Goal: Task Accomplishment & Management: Use online tool/utility

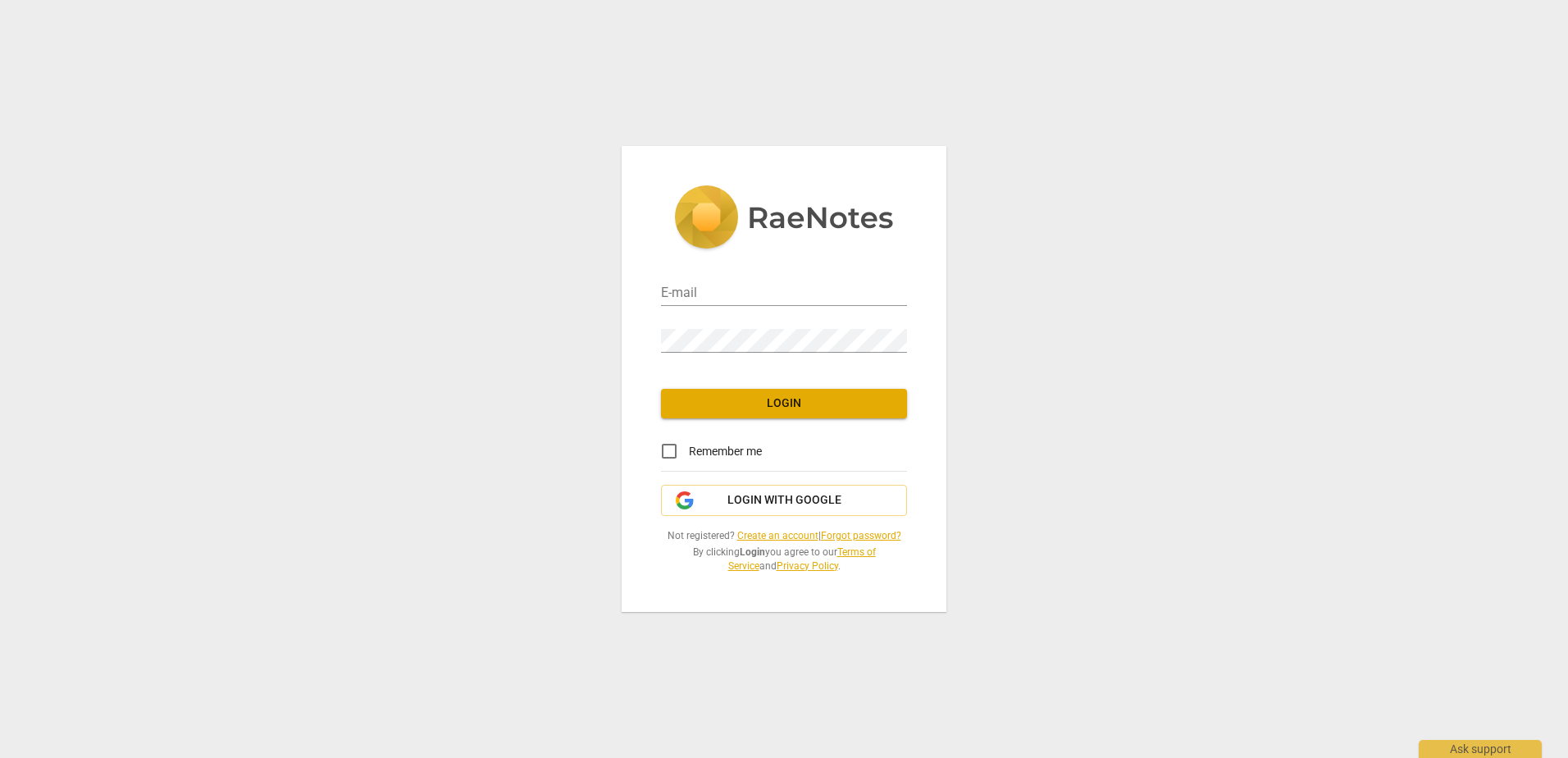
click at [758, 280] on div "E-mail" at bounding box center [784, 287] width 246 height 37
click at [751, 295] on input "email" at bounding box center [784, 294] width 246 height 24
click at [1239, 300] on div "E-mail Password Login Remember me Login with Google Not registered? Create an a…" at bounding box center [784, 379] width 1568 height 758
click at [701, 282] on input "email" at bounding box center [784, 294] width 246 height 24
type input "Blessed2005@yahoo.com"
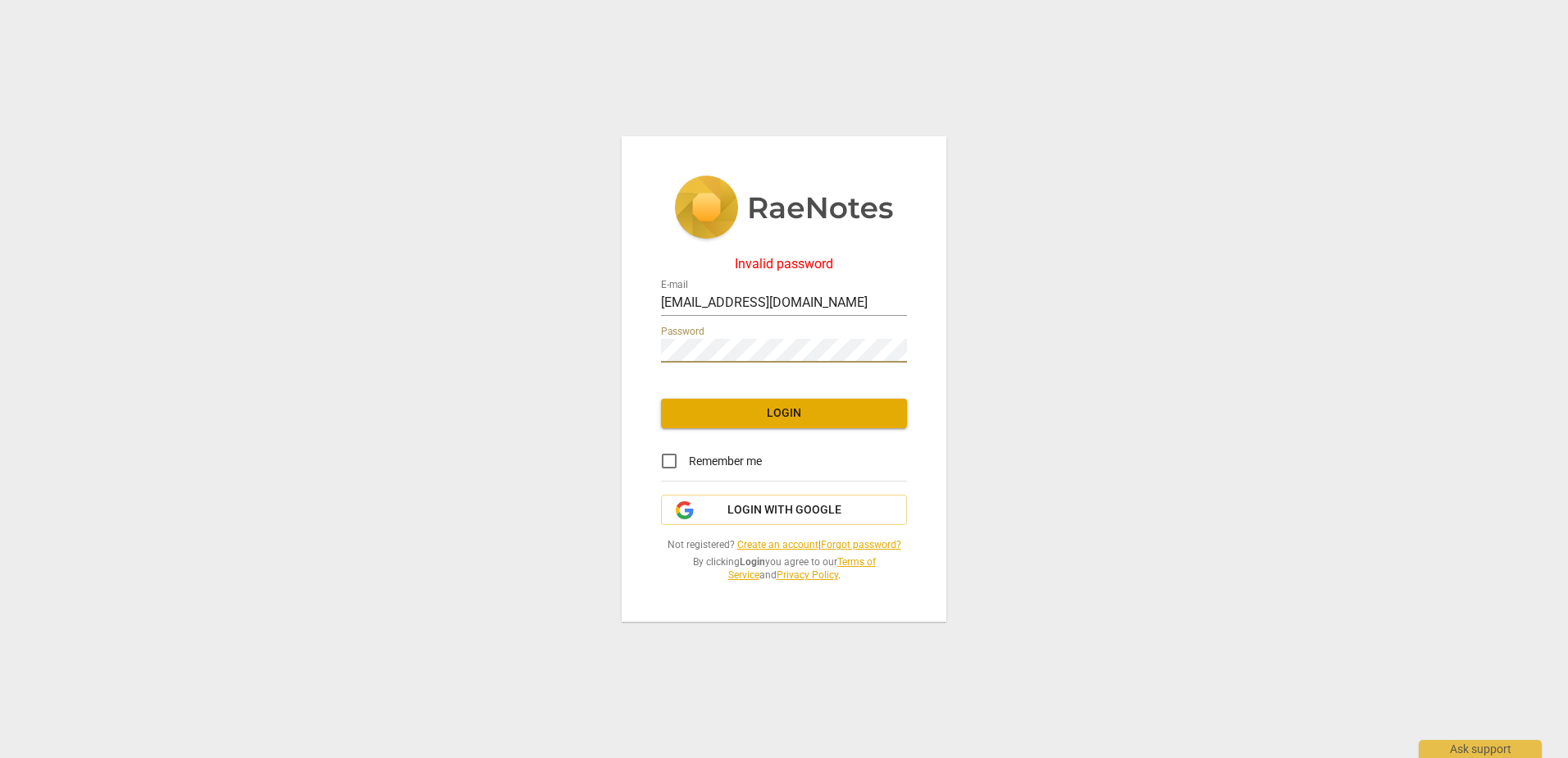
click at [630, 332] on div "Invalid password E-mail Blessed2005@yahoo.com Password Login Remember me Login …" at bounding box center [784, 379] width 325 height 485
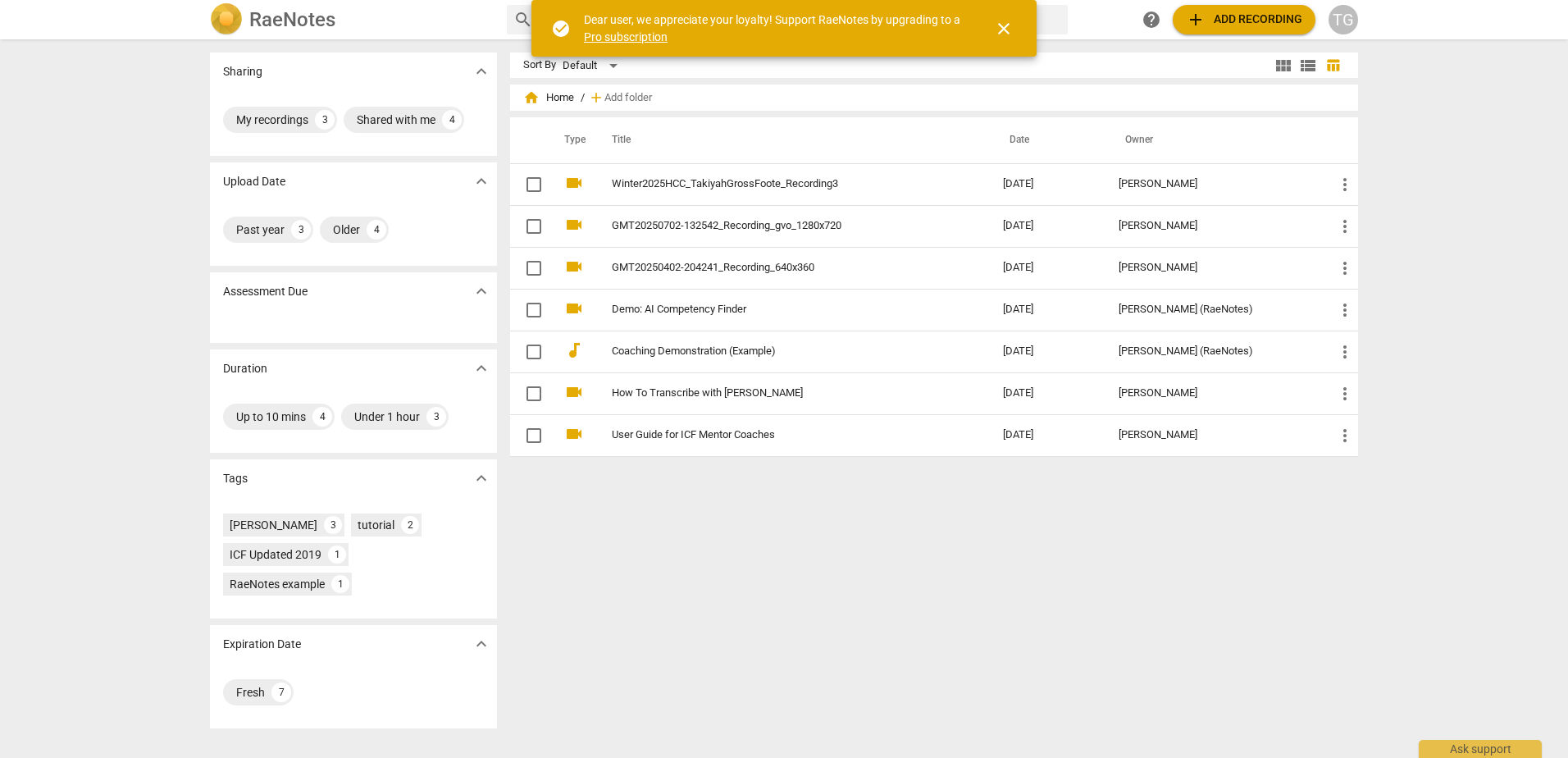
click at [1010, 30] on span "close" at bounding box center [1003, 28] width 20 height 20
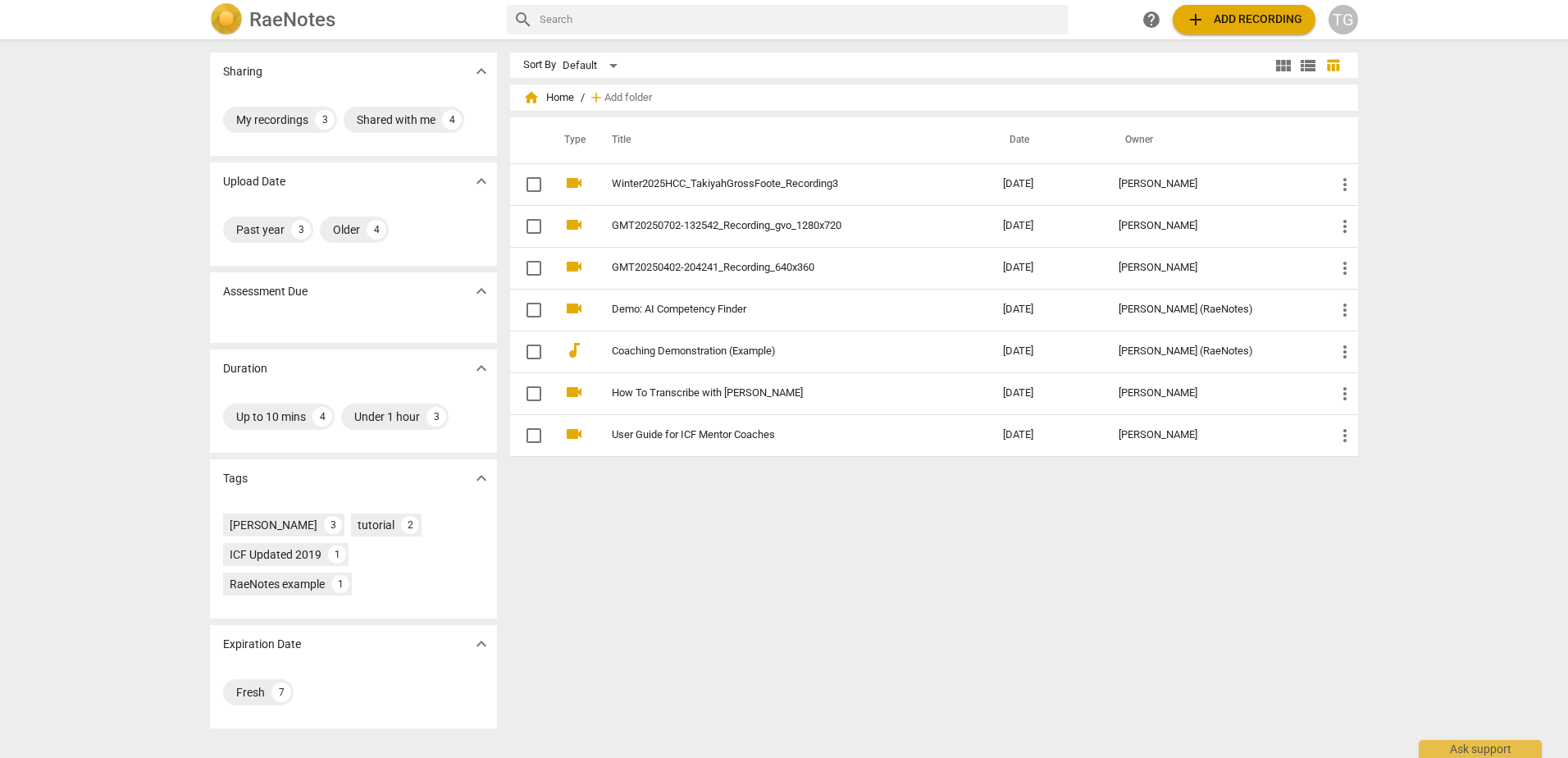
click at [1225, 20] on span "add Add recording" at bounding box center [1243, 20] width 117 height 20
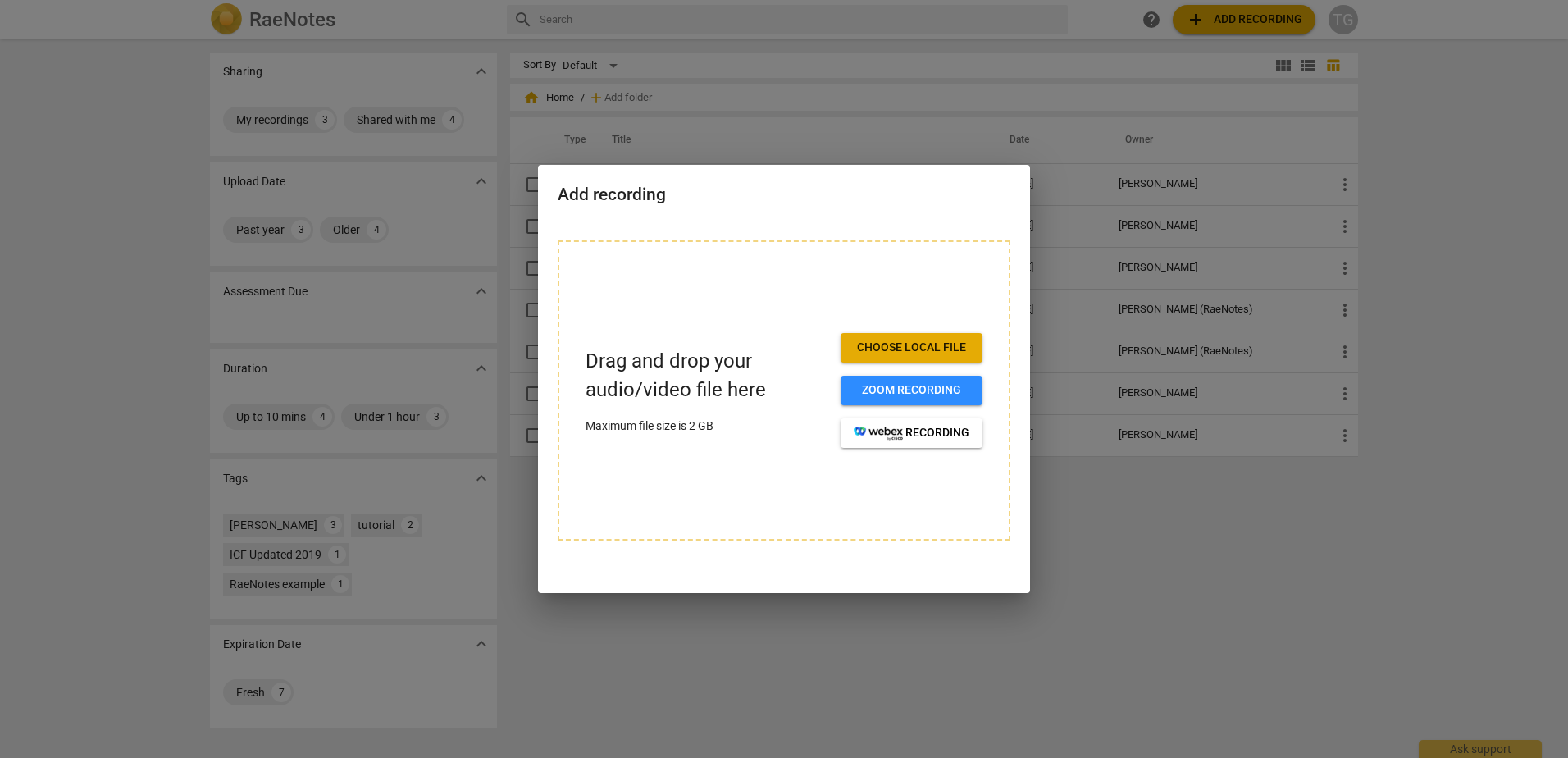
click at [943, 343] on span "Choose local file" at bounding box center [911, 347] width 116 height 17
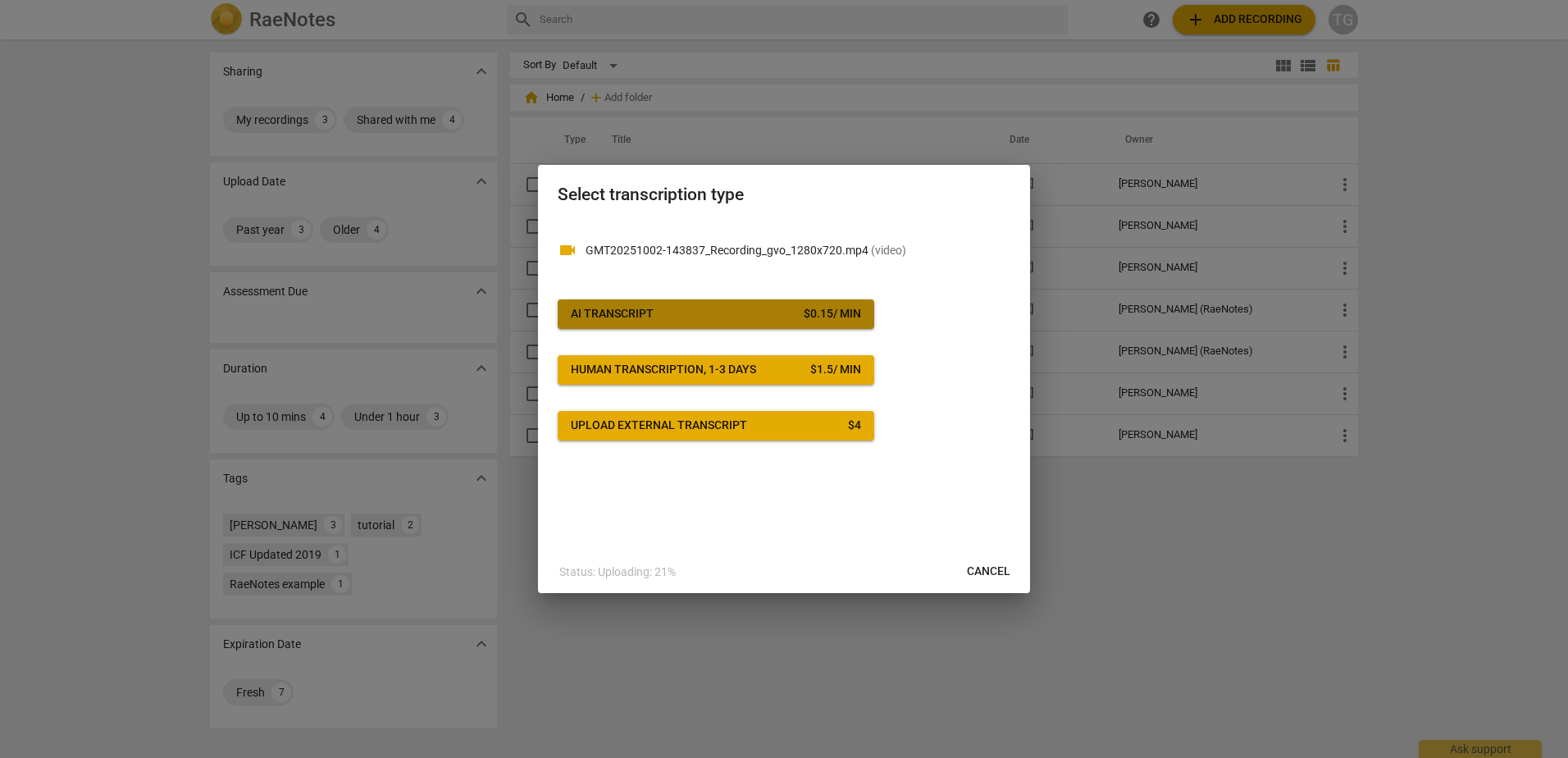
click at [667, 309] on span "AI Transcript $ 0.15 / min" at bounding box center [716, 314] width 290 height 17
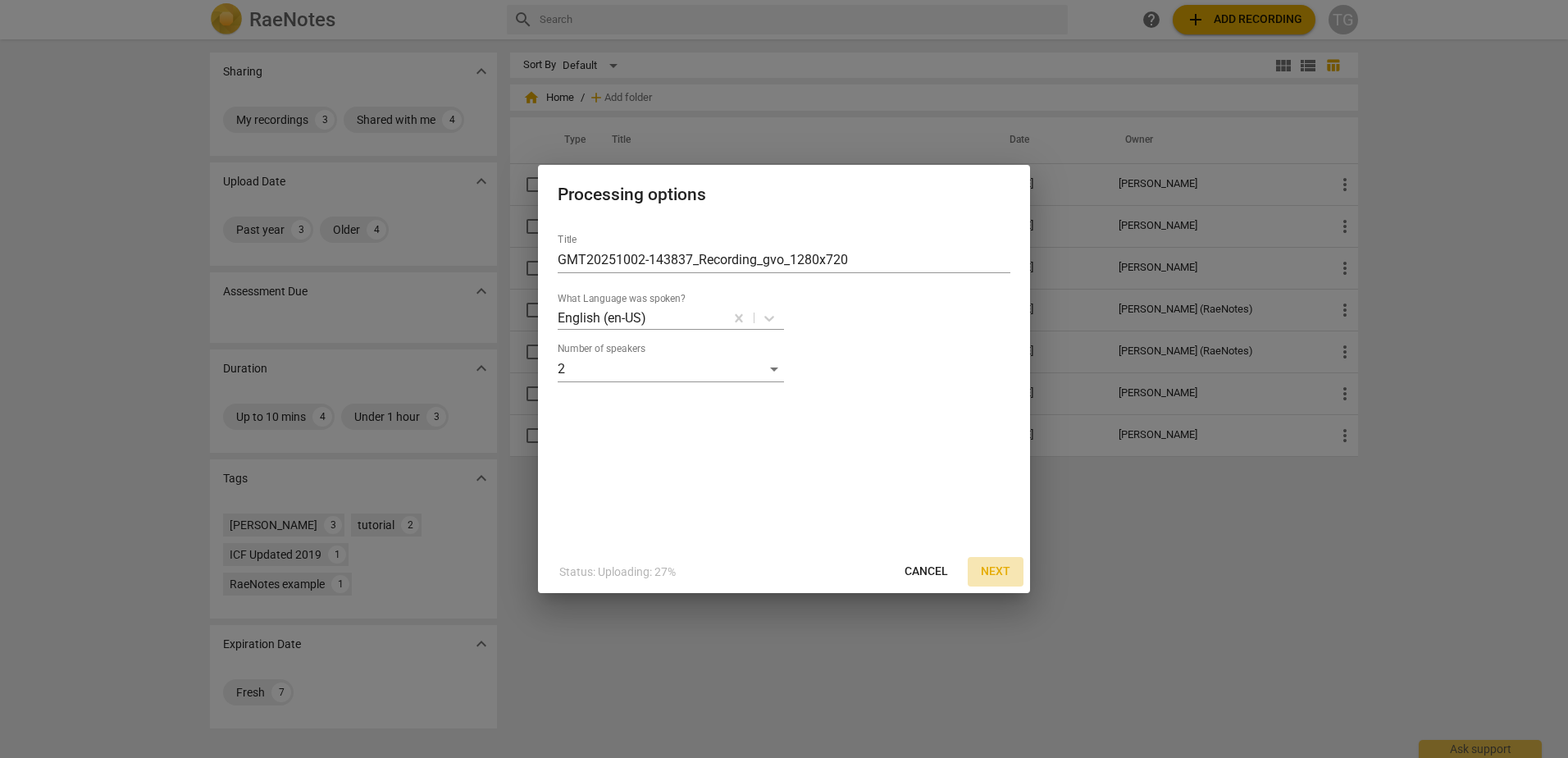
click at [996, 563] on button "Next" at bounding box center [995, 572] width 56 height 29
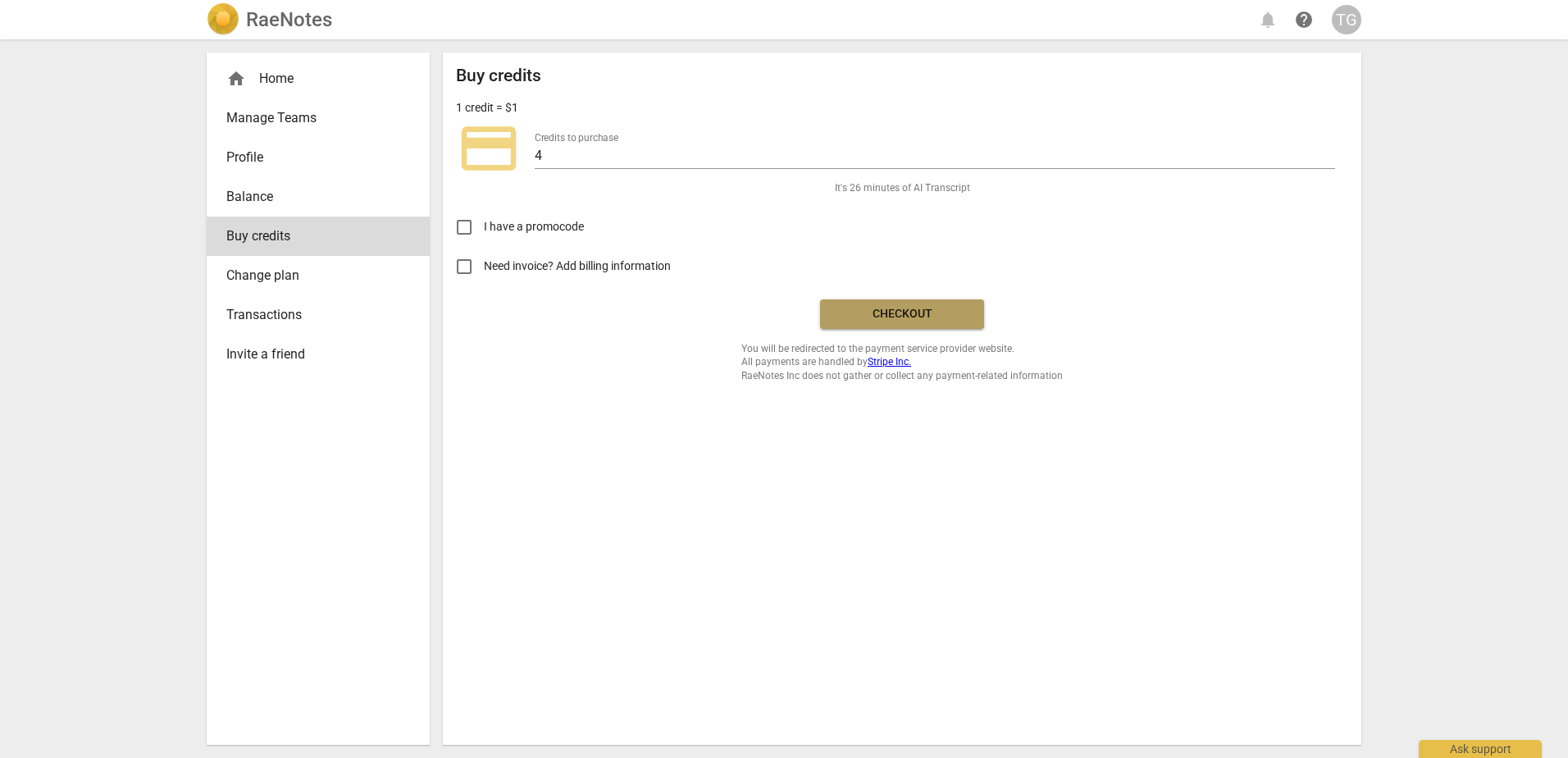
click at [921, 318] on span "Checkout" at bounding box center [902, 314] width 137 height 17
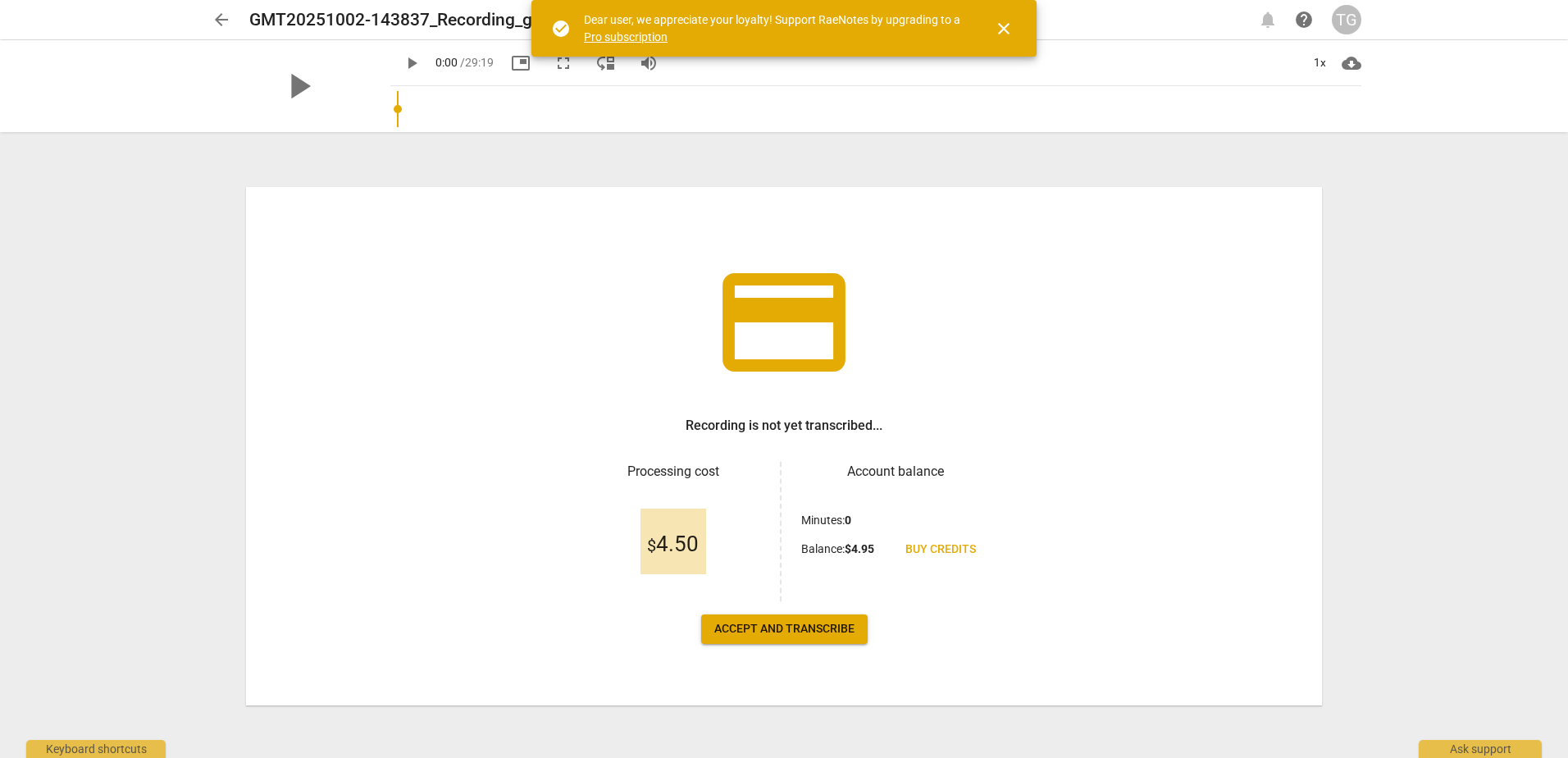
click at [822, 632] on span "Accept and transcribe" at bounding box center [784, 629] width 140 height 17
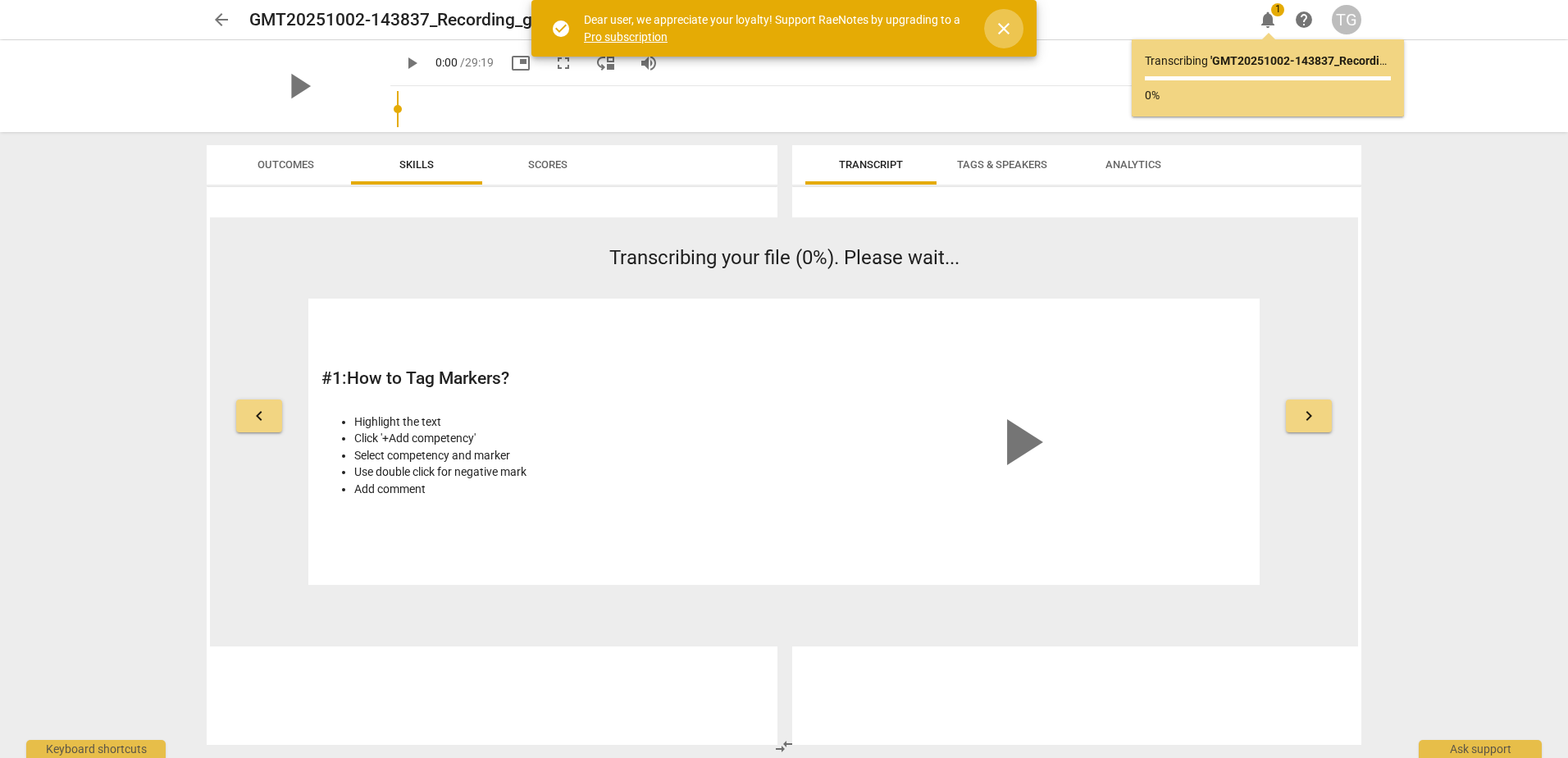
click at [996, 23] on span "close" at bounding box center [1003, 28] width 20 height 20
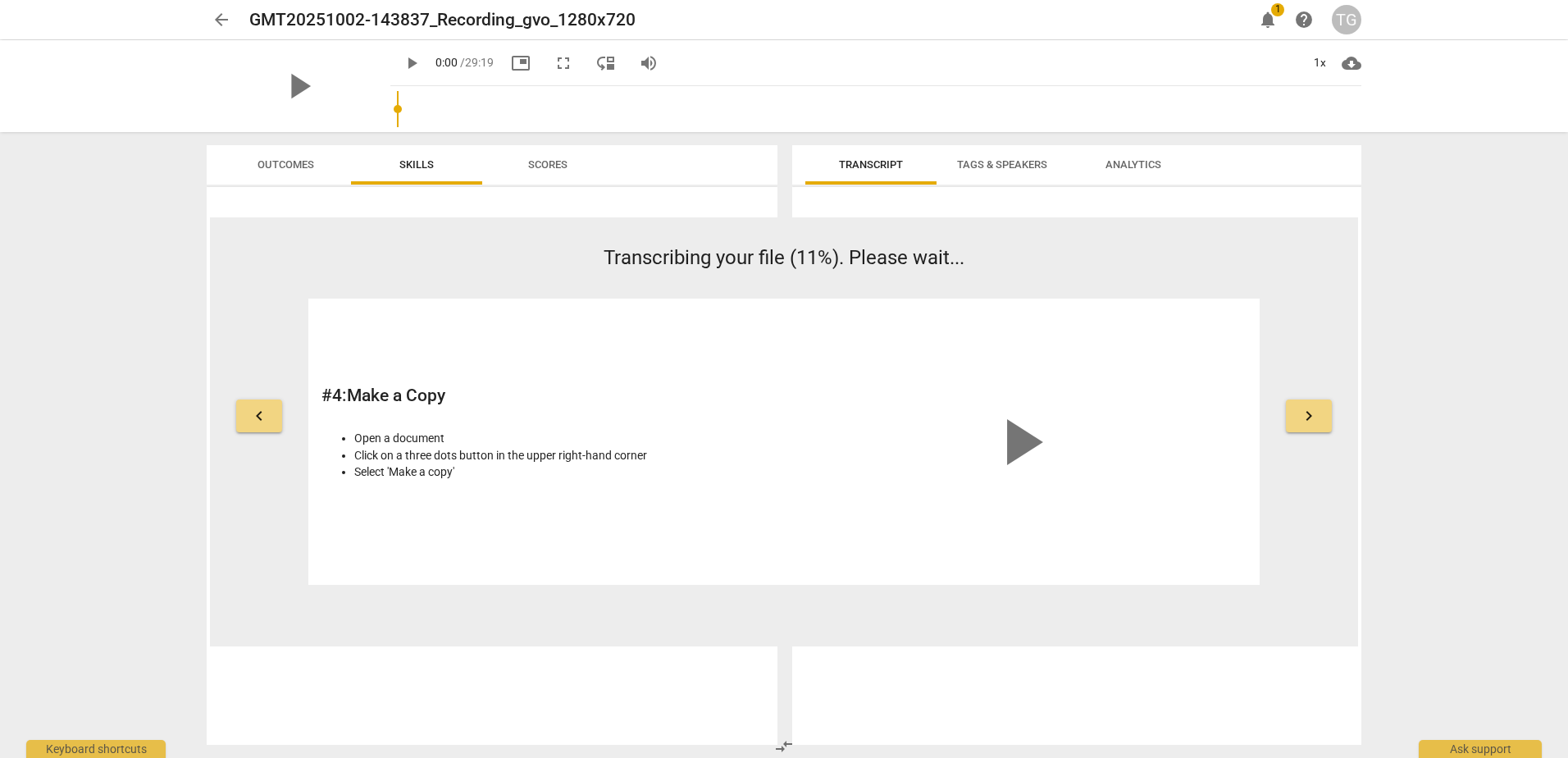
click at [998, 168] on span "Tags & Speakers" at bounding box center [1002, 164] width 90 height 13
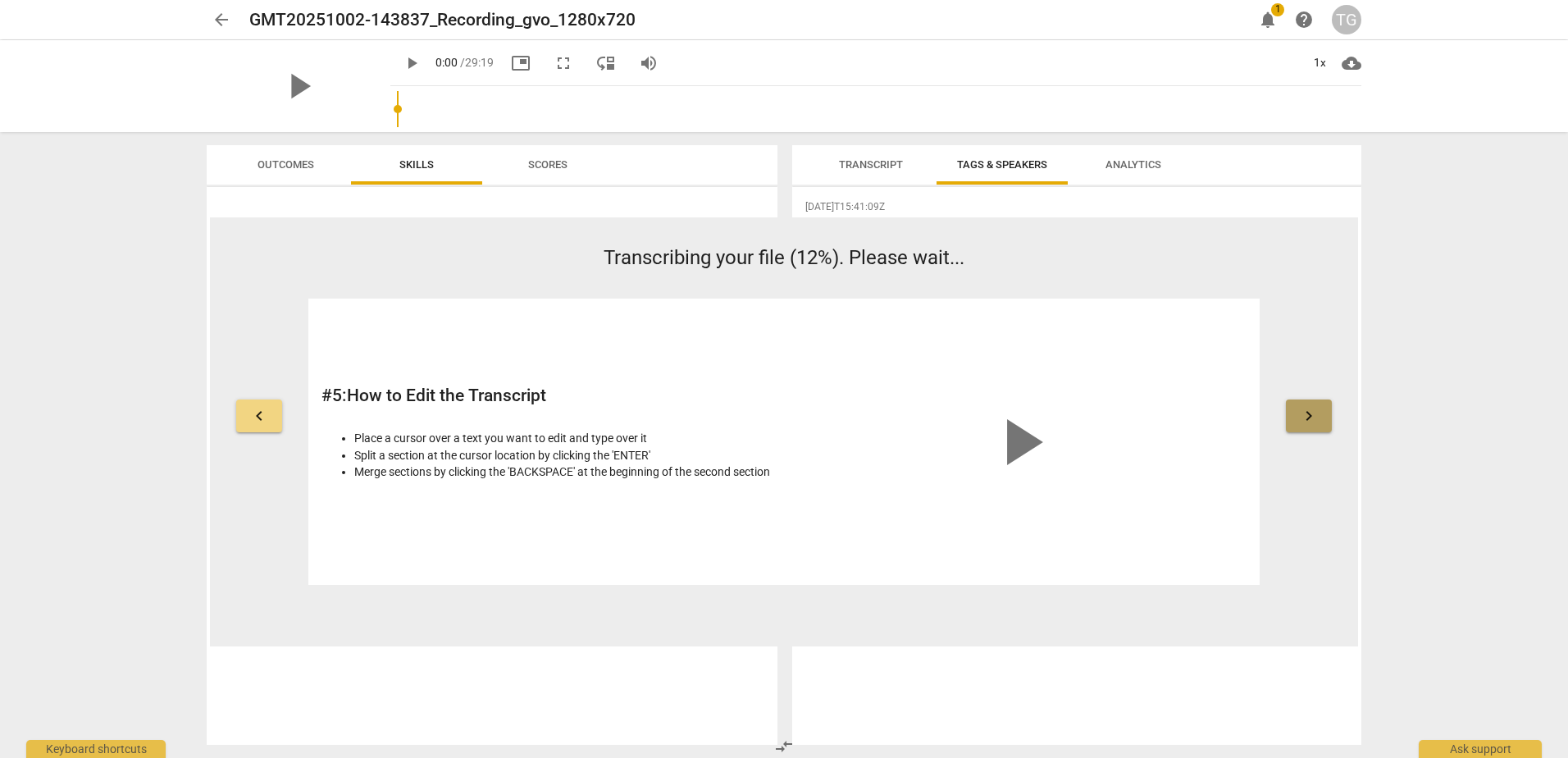
click at [1309, 403] on button "keyboard_arrow_right" at bounding box center [1308, 415] width 46 height 32
click at [1306, 409] on span "keyboard_arrow_right" at bounding box center [1309, 416] width 20 height 20
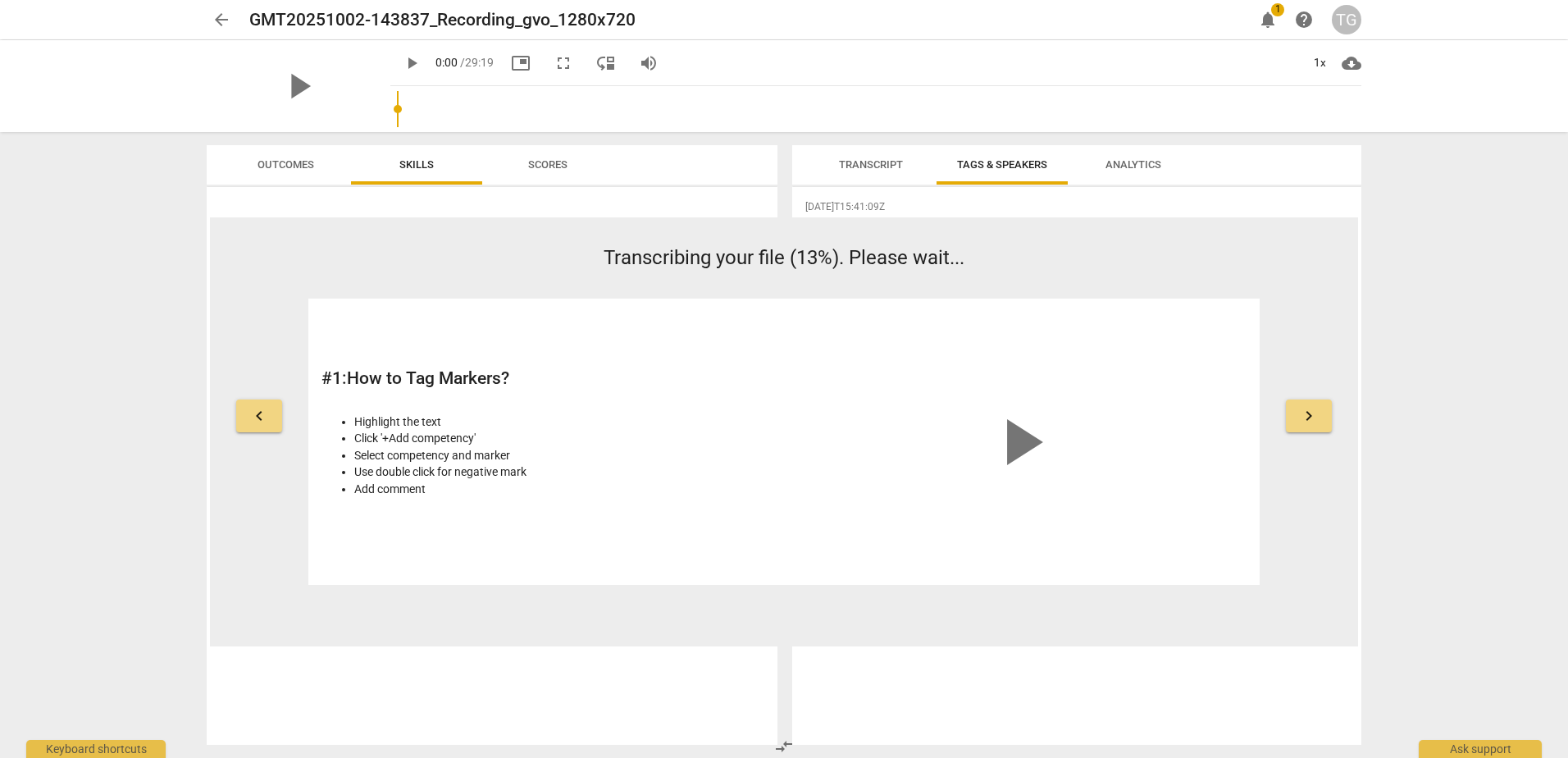
click at [880, 159] on span "Transcript" at bounding box center [870, 164] width 64 height 13
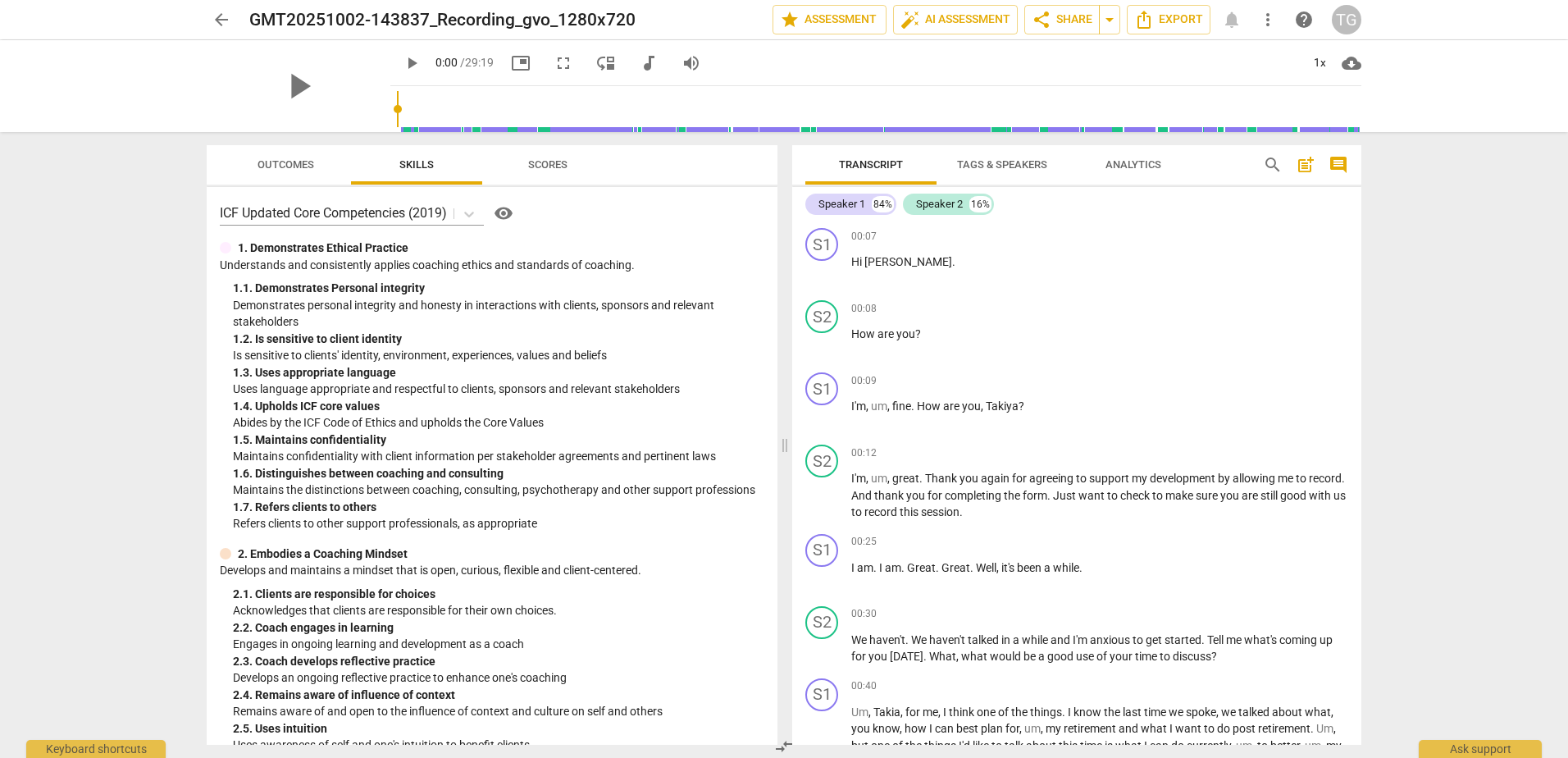
click at [995, 157] on span "Tags & Speakers" at bounding box center [1002, 165] width 129 height 23
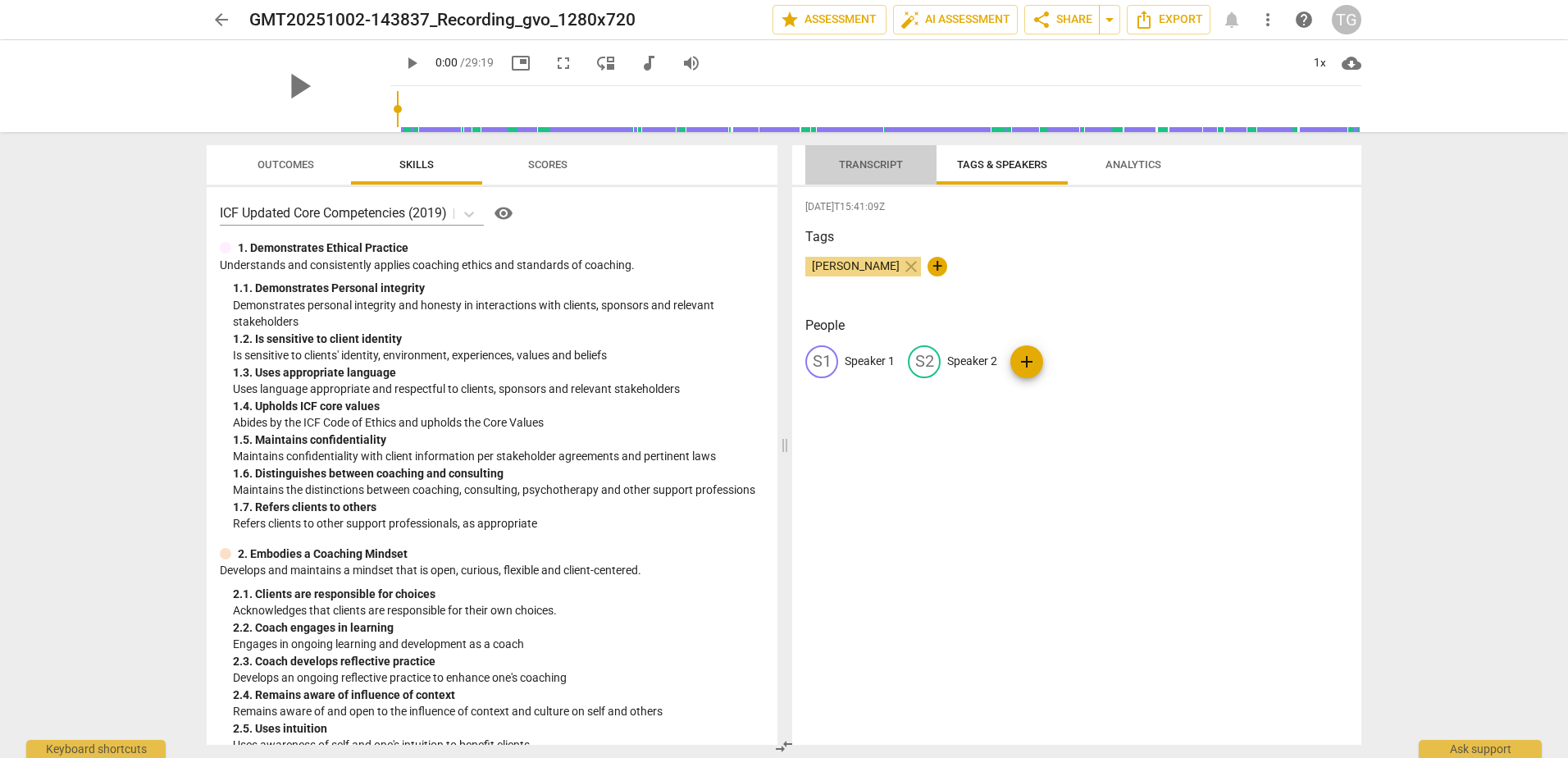
click at [880, 154] on span "Transcript" at bounding box center [870, 165] width 103 height 23
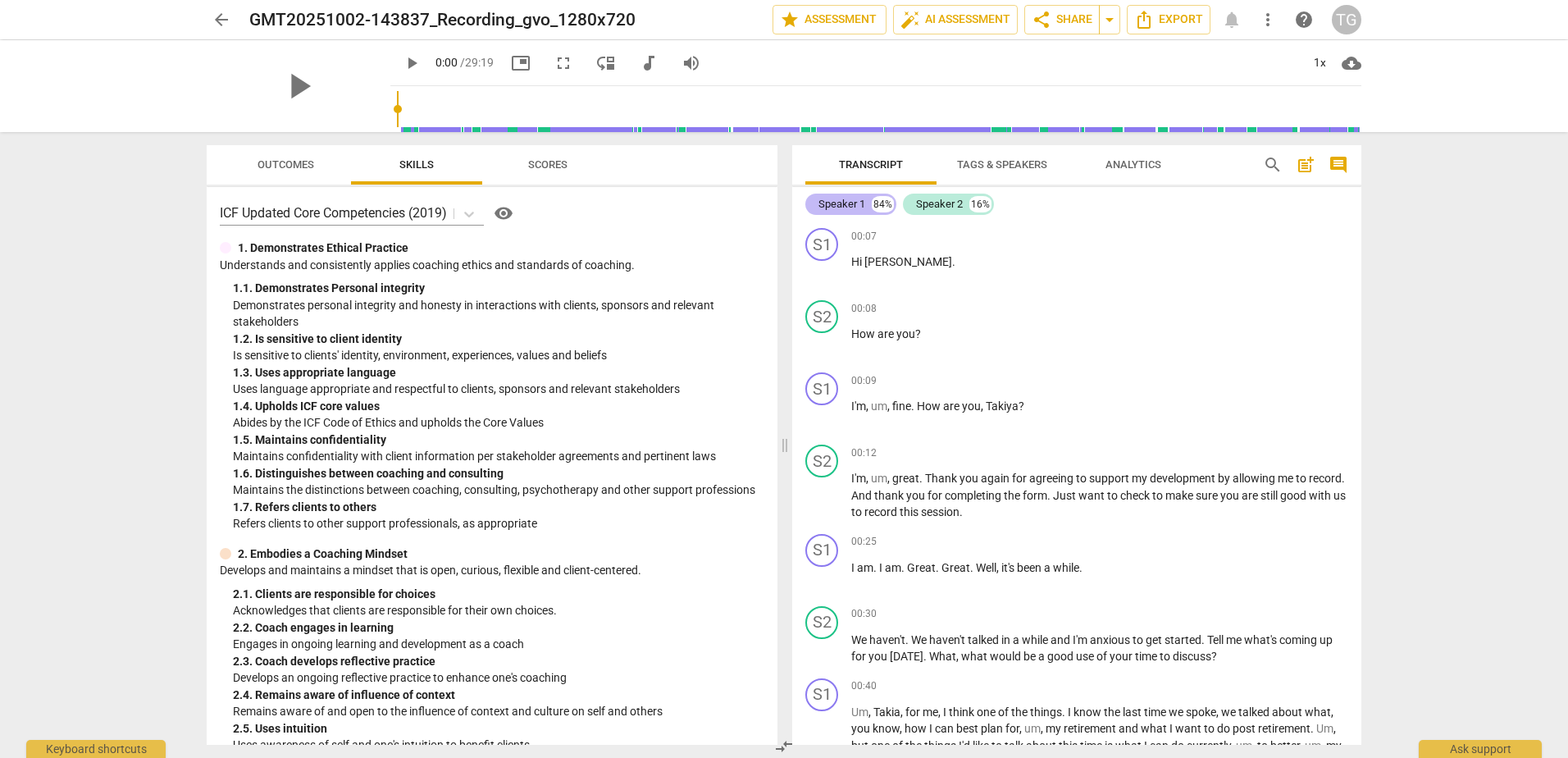
click at [851, 200] on div "Speaker 1" at bounding box center [842, 204] width 47 height 17
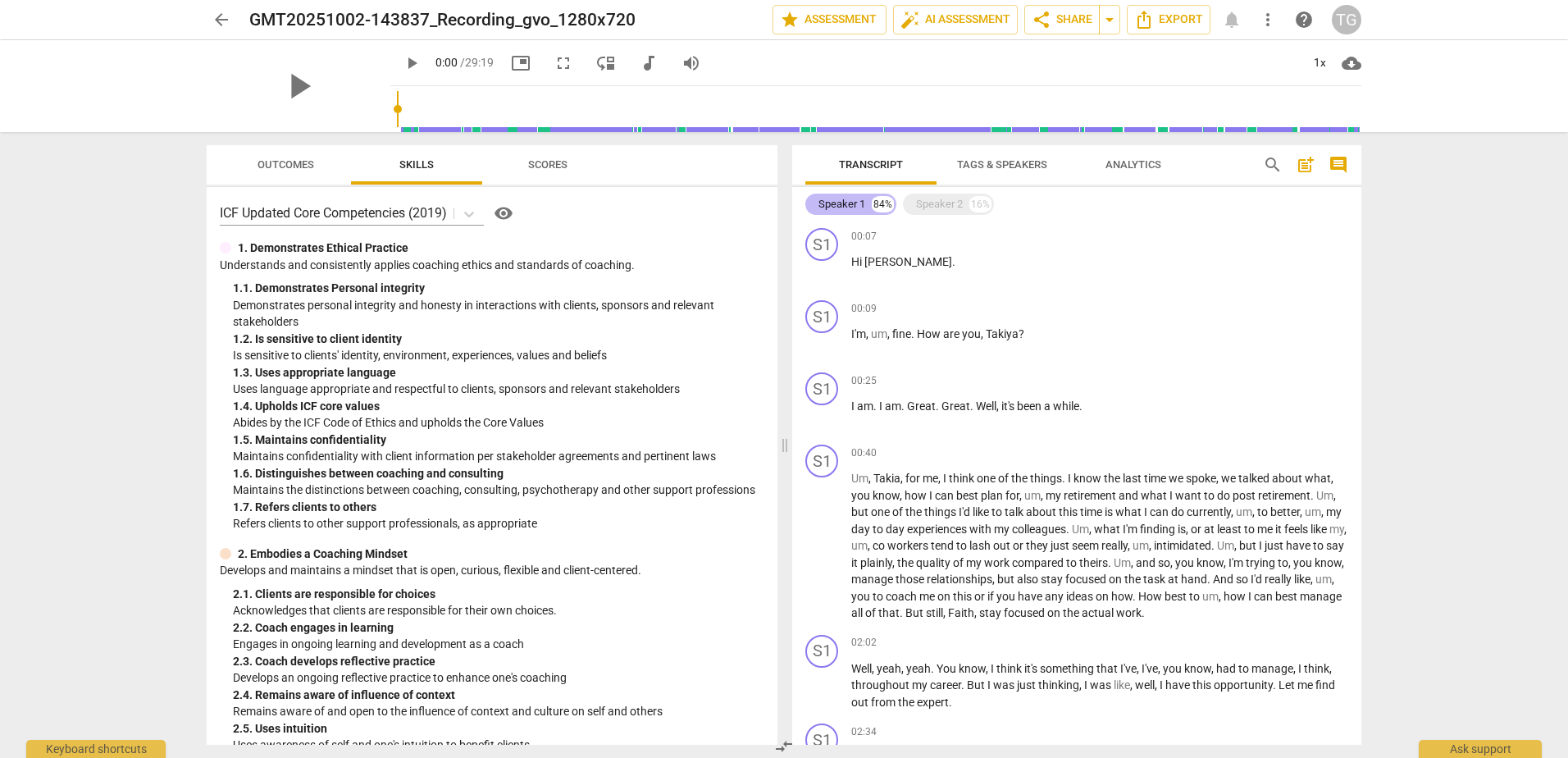
click at [851, 200] on div "Speaker 1" at bounding box center [842, 204] width 47 height 17
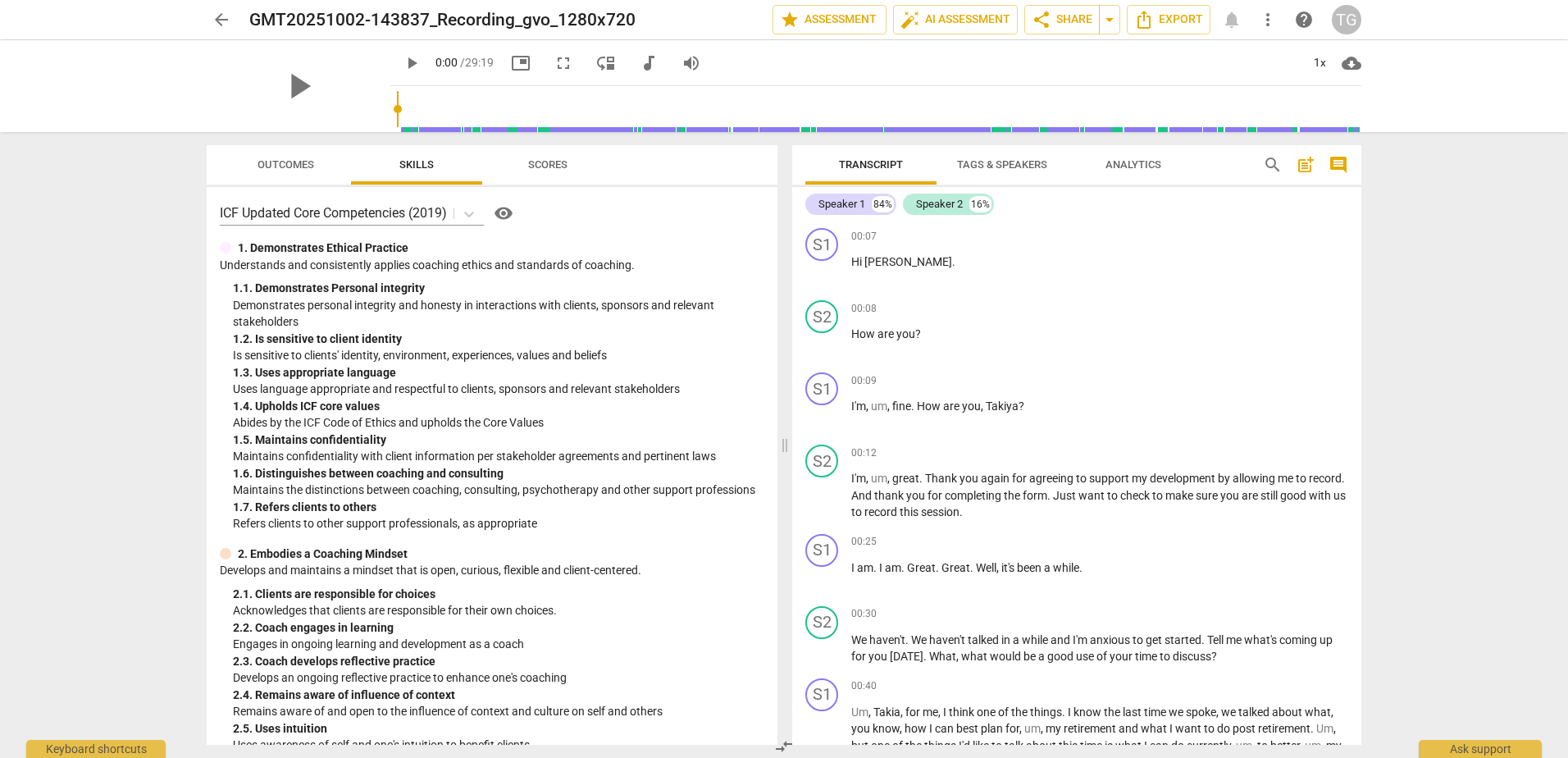
click at [998, 158] on span "Tags & Speakers" at bounding box center [1002, 164] width 90 height 13
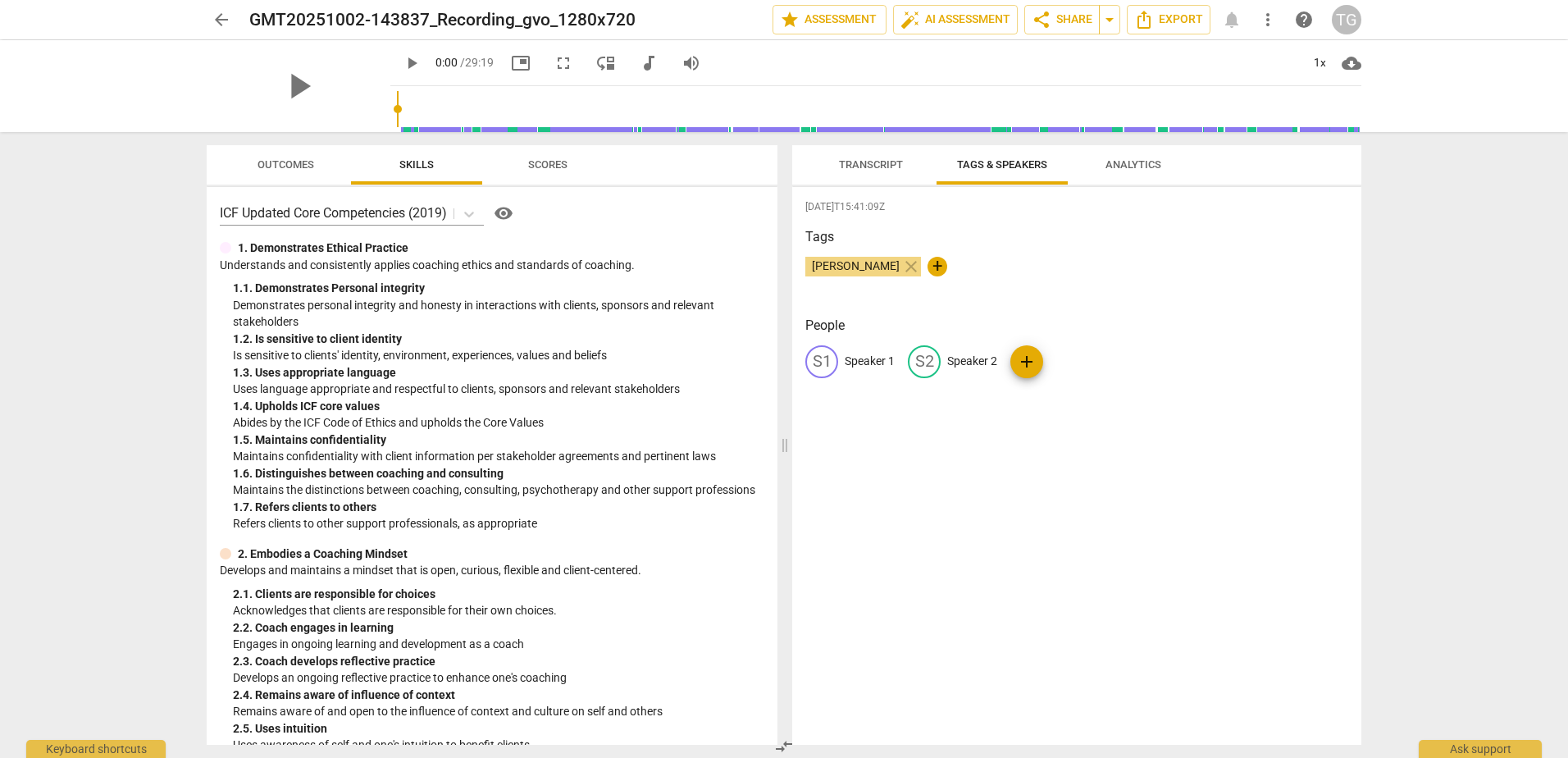
click at [862, 359] on p "Speaker 1" at bounding box center [869, 362] width 50 height 18
type input "Coach: [PERSON_NAME]"
click at [911, 473] on div "[DATE]T15:41:09Z Tags [PERSON_NAME] close + People edit Coach: [PERSON_NAME] de…" at bounding box center [1077, 466] width 569 height 558
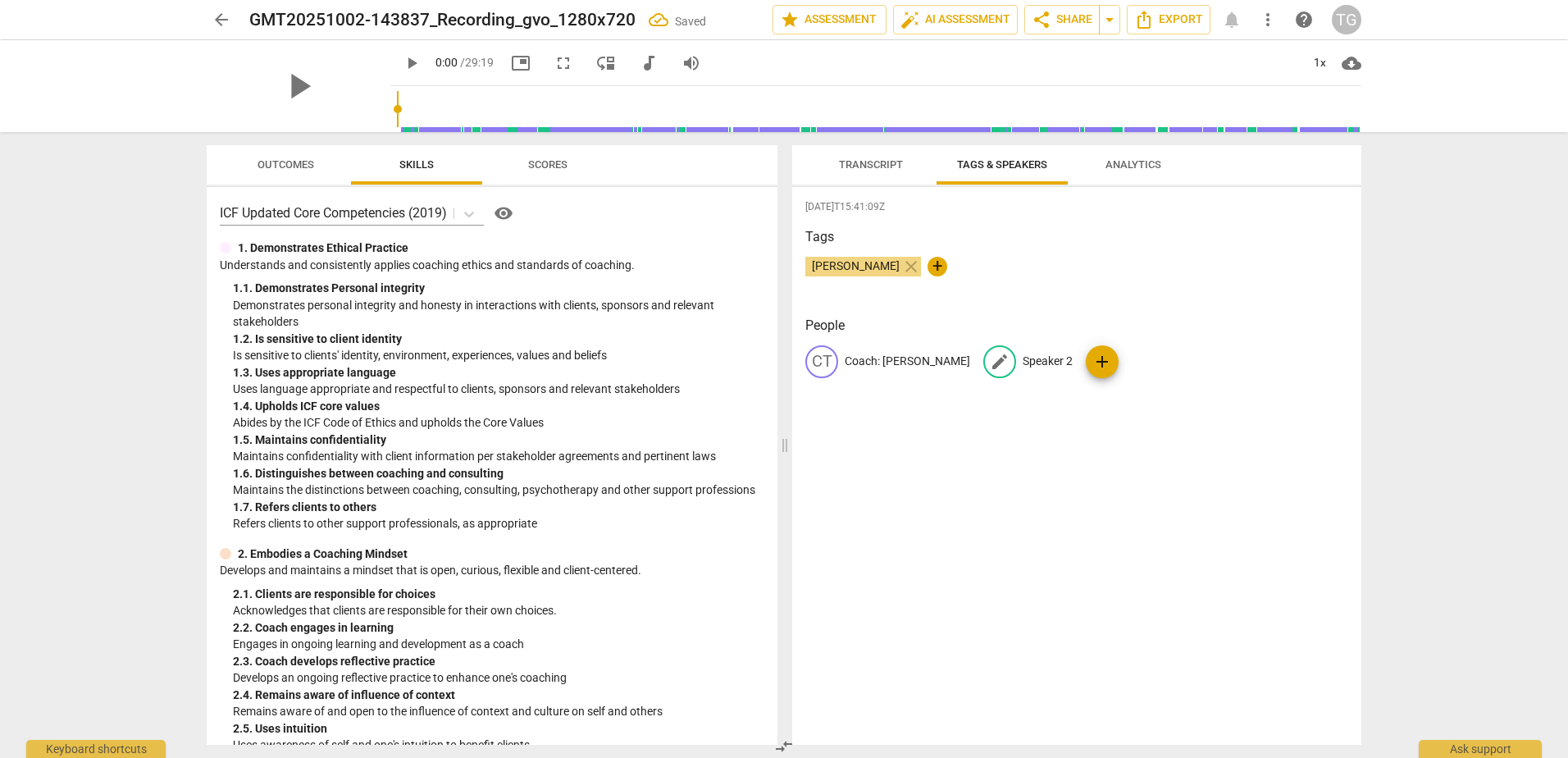
click at [1073, 353] on p "Speaker 2" at bounding box center [1047, 362] width 50 height 18
type input "Client: [PERSON_NAME]"
click at [1062, 468] on div "[DATE]T15:41:09Z Tags [PERSON_NAME] close + People CT Coach: [PERSON_NAME] edit…" at bounding box center [1077, 466] width 569 height 558
click at [873, 158] on span "Transcript" at bounding box center [870, 164] width 64 height 13
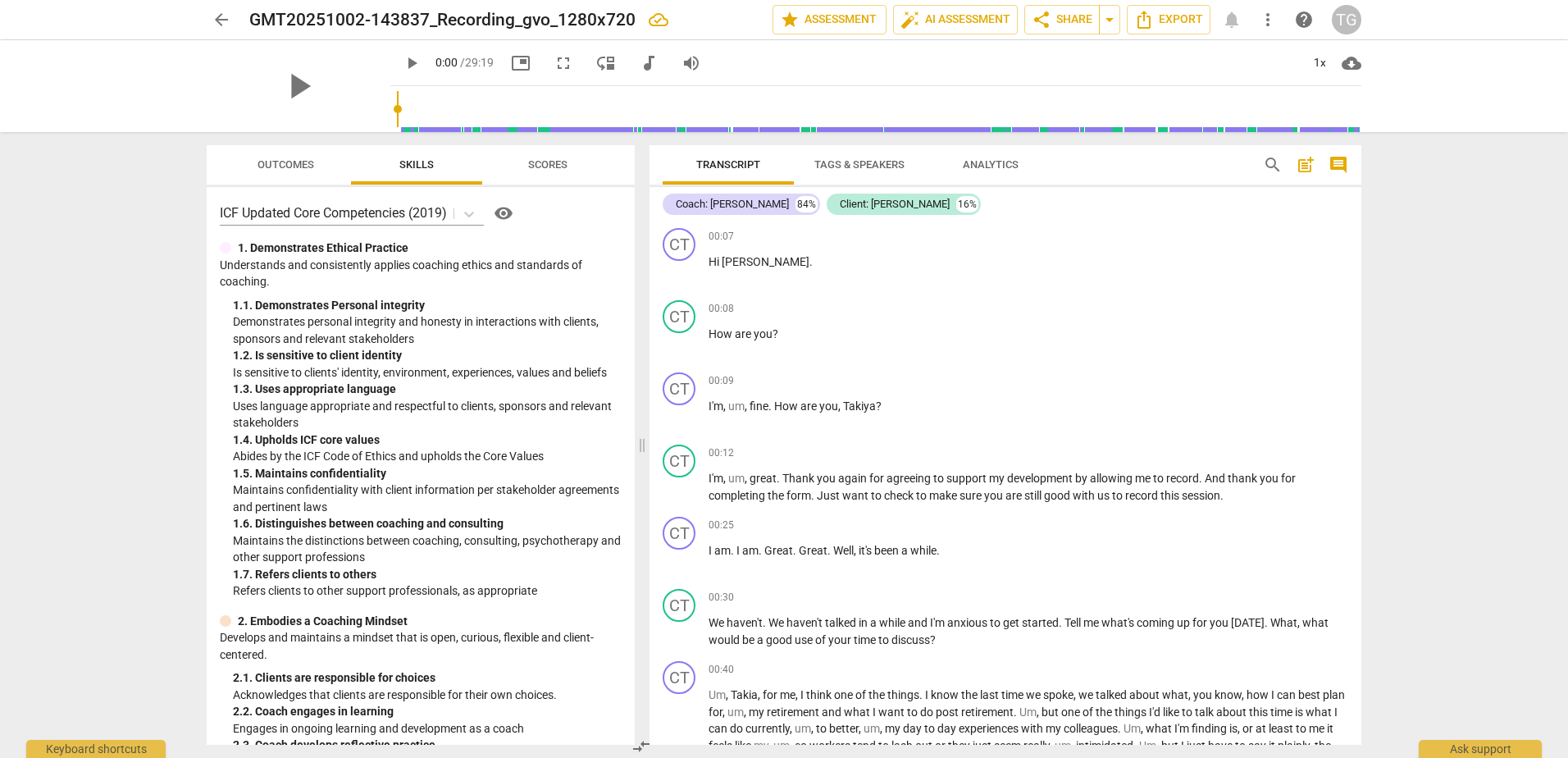
drag, startPoint x: 782, startPoint y: 304, endPoint x: 638, endPoint y: 291, distance: 144.6
click at [638, 291] on span at bounding box center [642, 445] width 10 height 626
click at [548, 158] on span "Scores" at bounding box center [547, 164] width 39 height 13
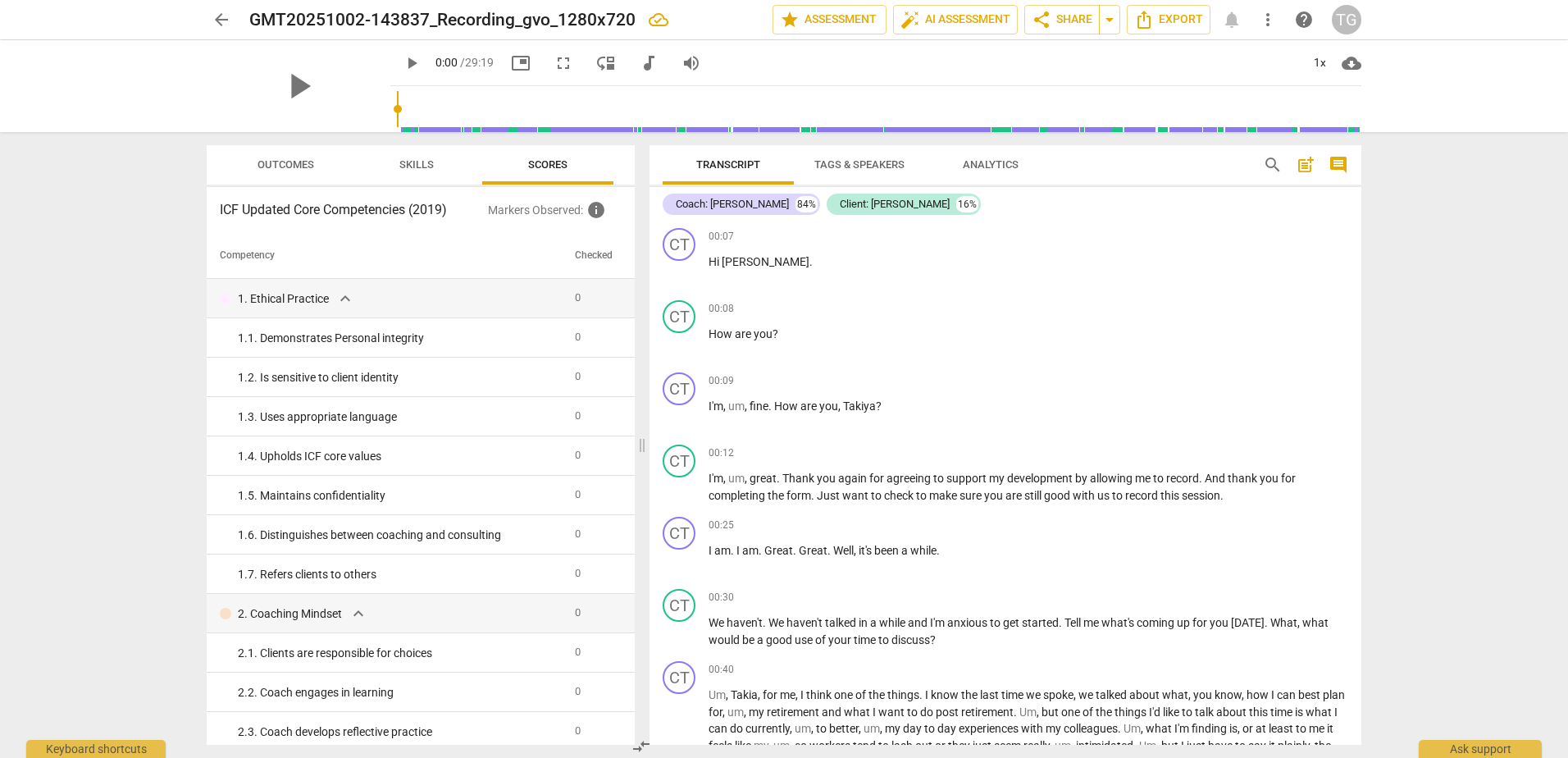
click at [299, 163] on span "Outcomes" at bounding box center [286, 164] width 57 height 13
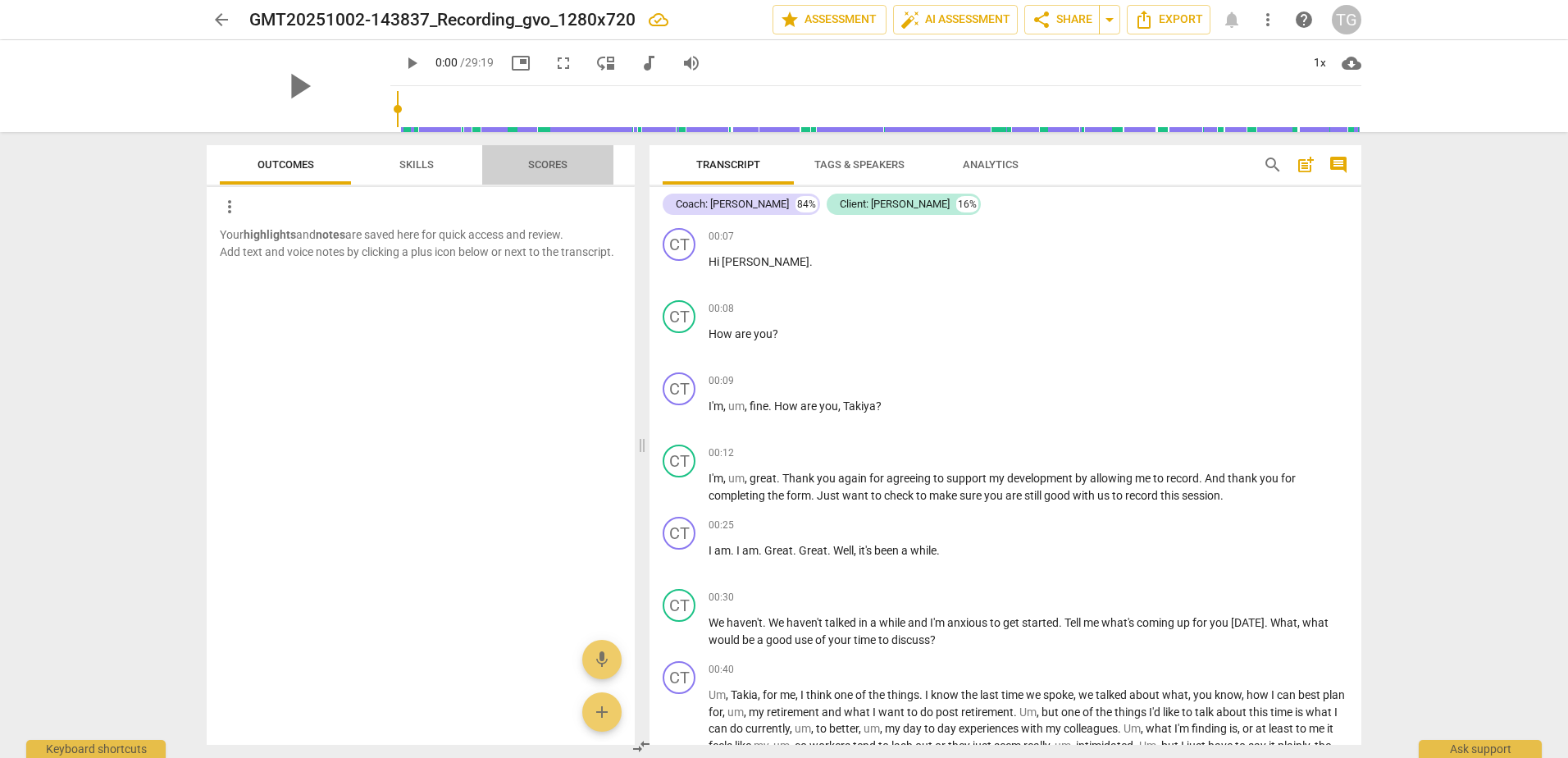
click at [553, 154] on span "Scores" at bounding box center [547, 165] width 78 height 23
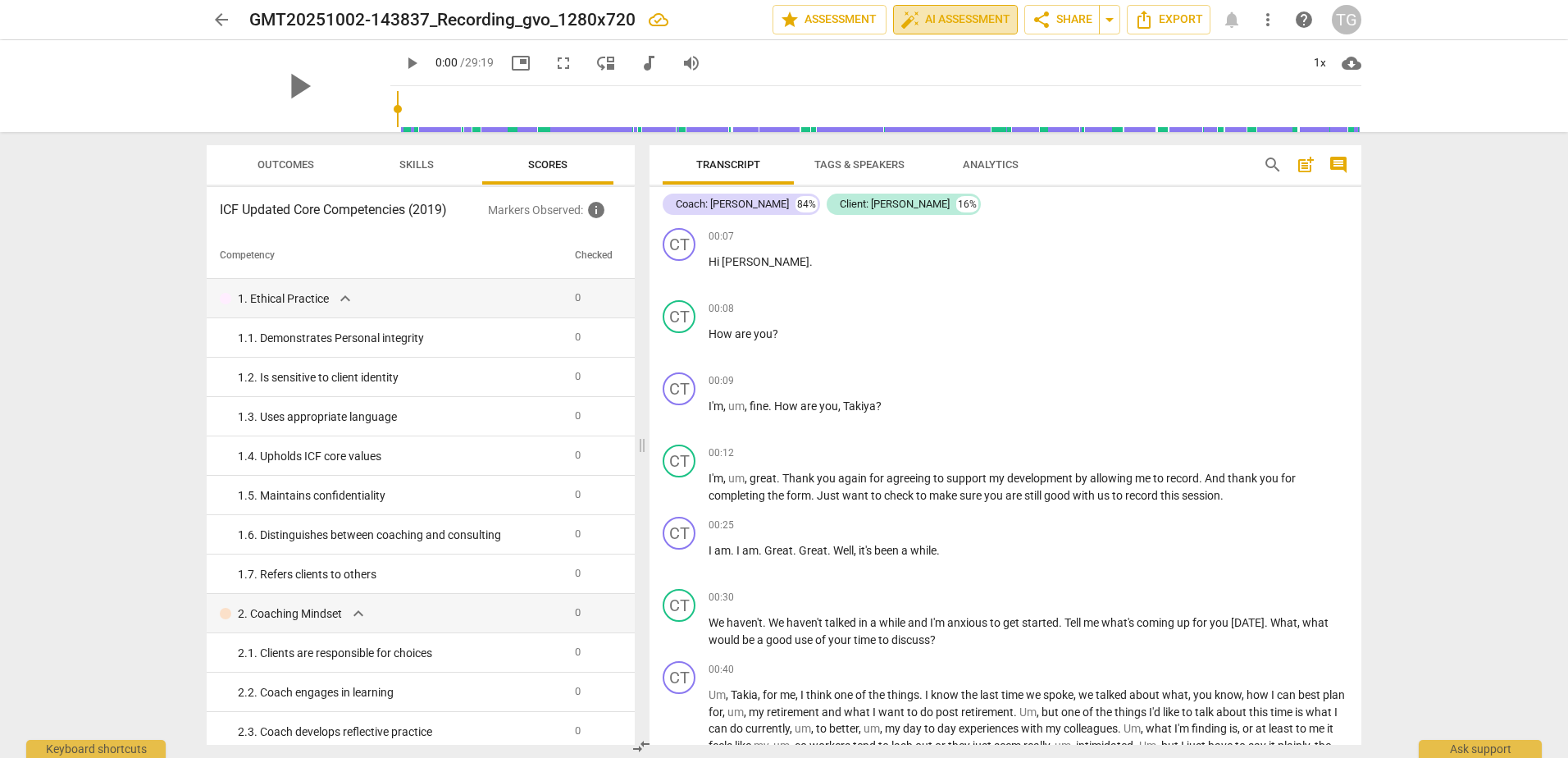
click at [953, 24] on span "auto_fix_high AI Assessment" at bounding box center [955, 20] width 110 height 20
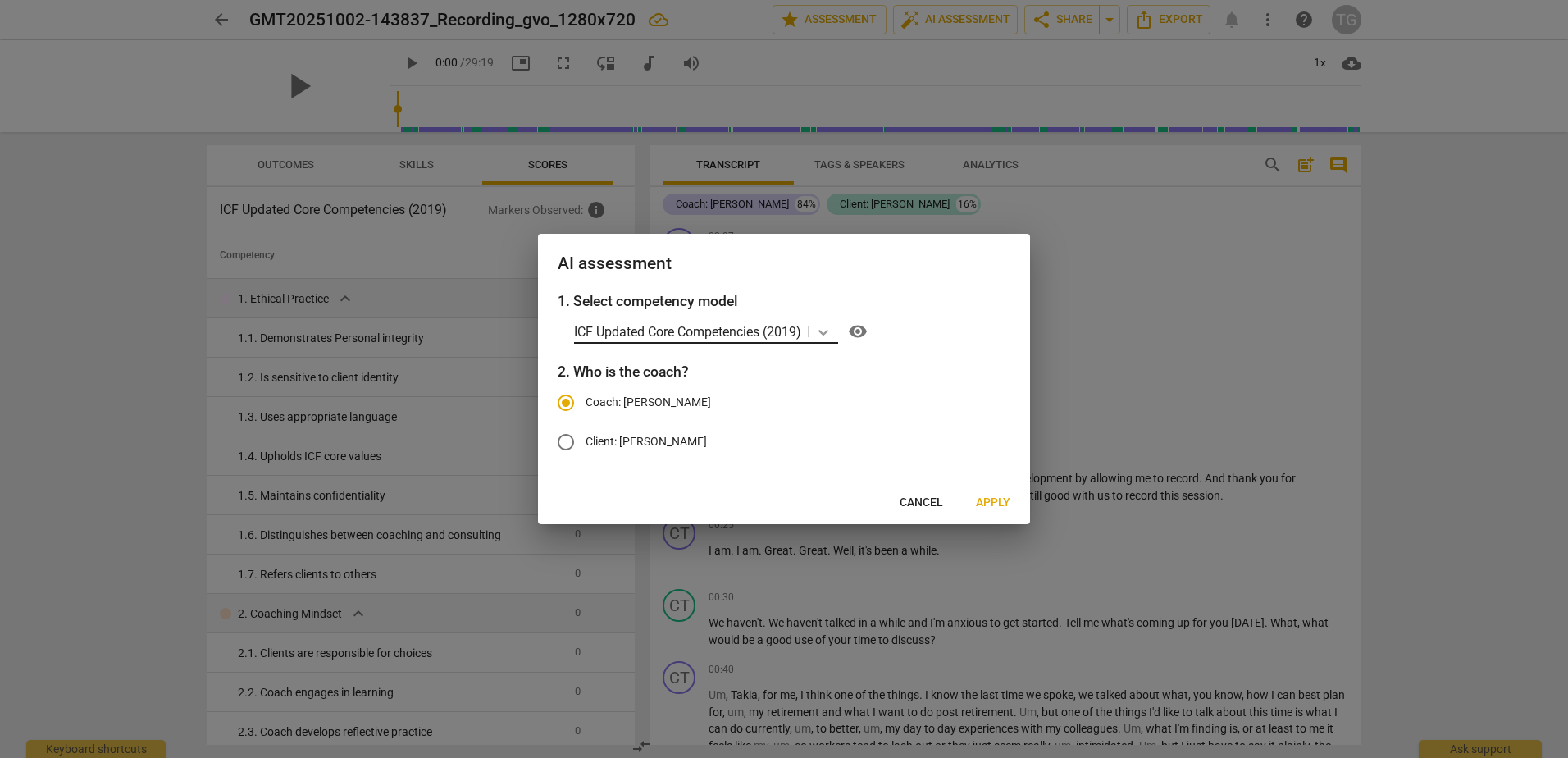
click at [824, 332] on icon at bounding box center [824, 332] width 10 height 6
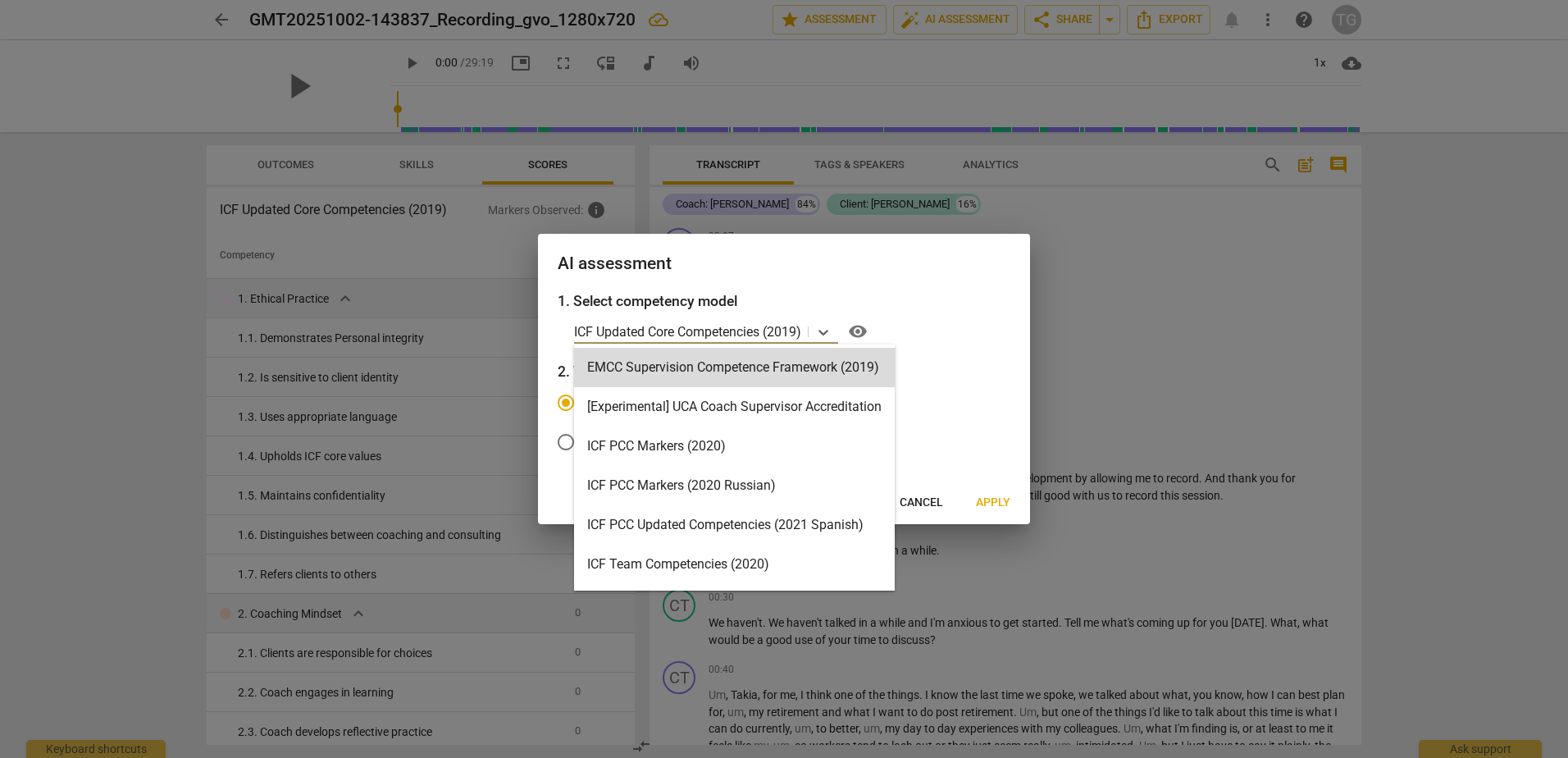
click at [926, 296] on h3 "1. Select competency model" at bounding box center [784, 301] width 453 height 22
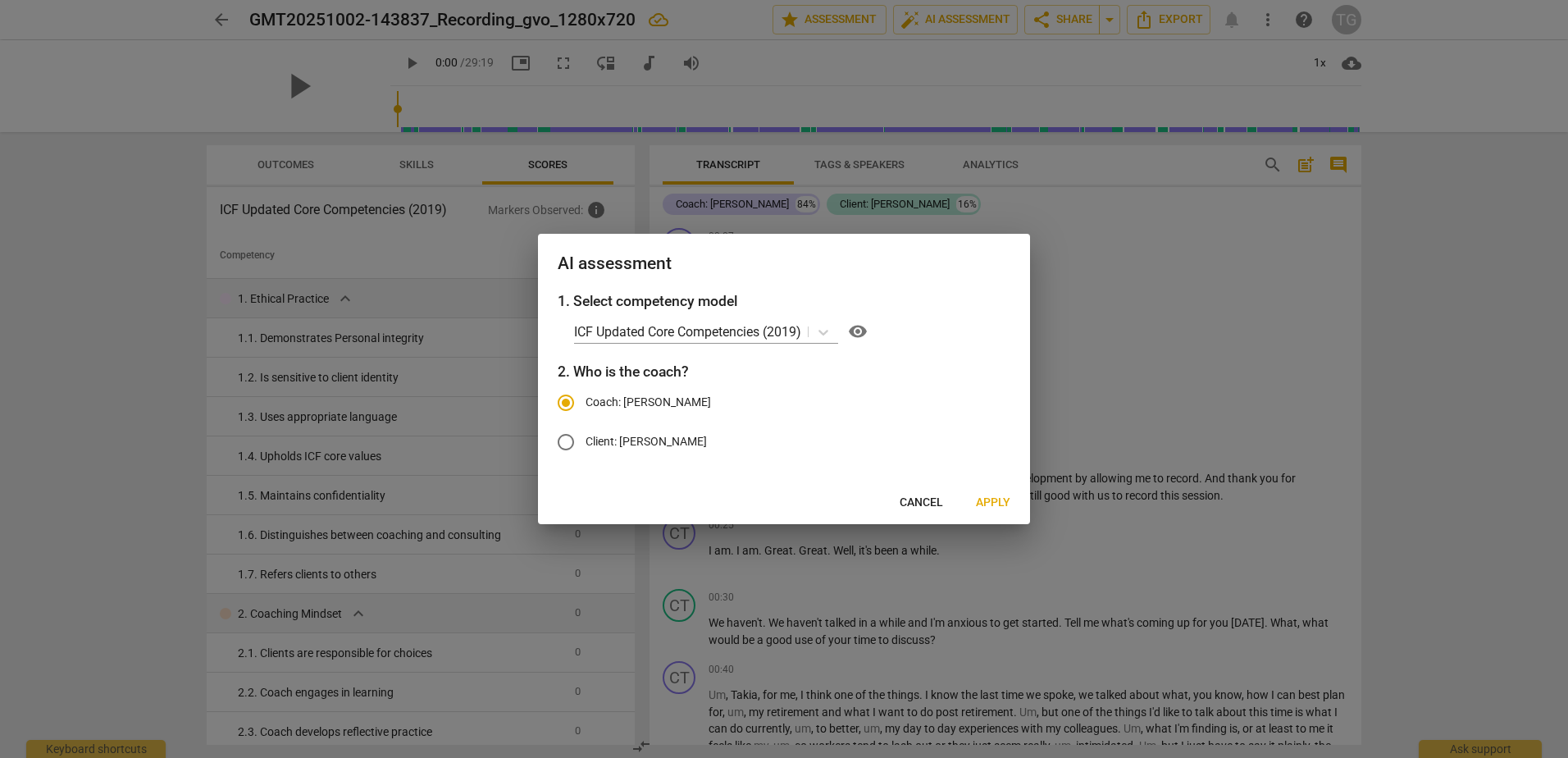
click at [979, 500] on span "Apply" at bounding box center [992, 502] width 34 height 17
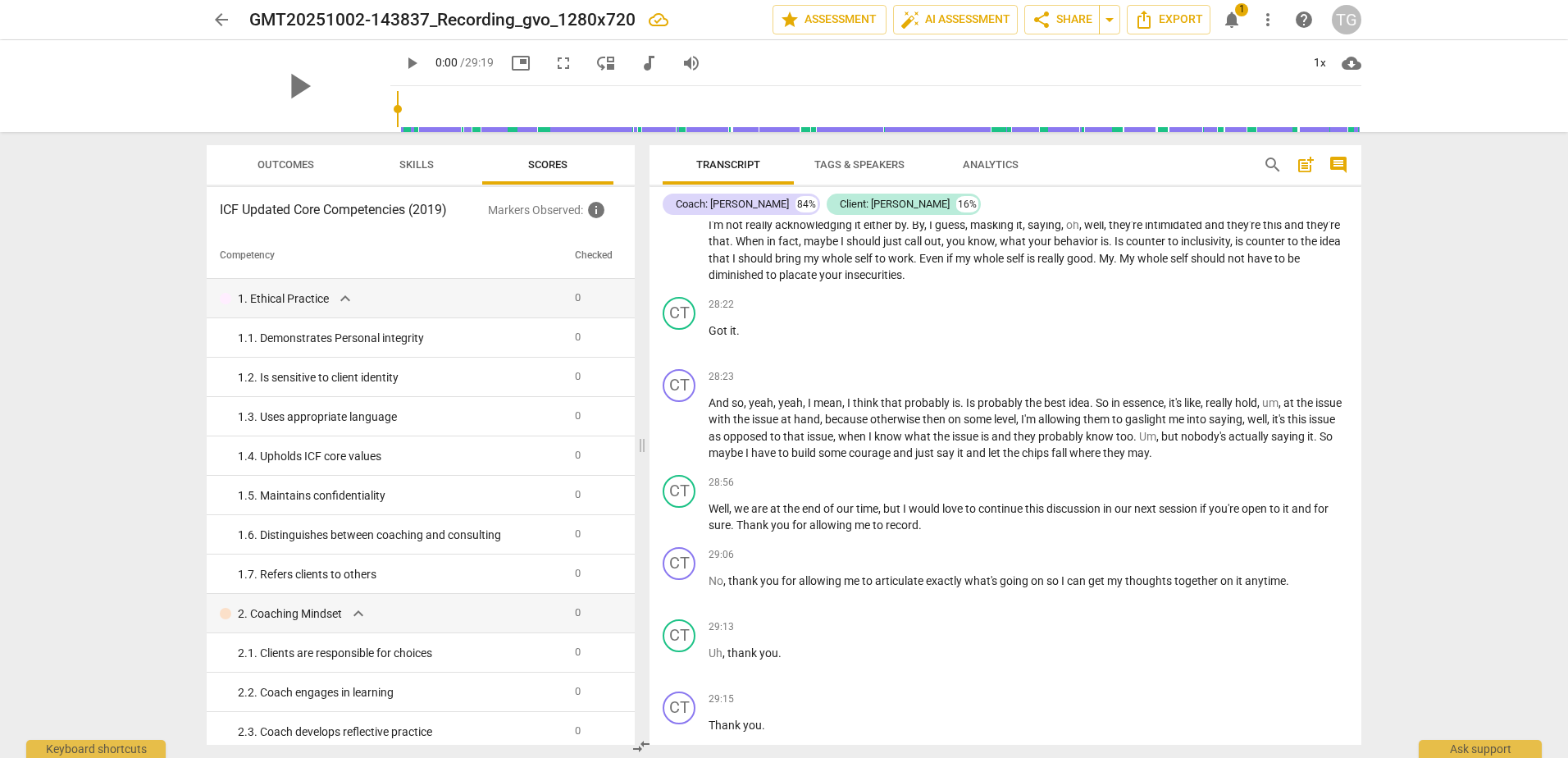
scroll to position [5637, 0]
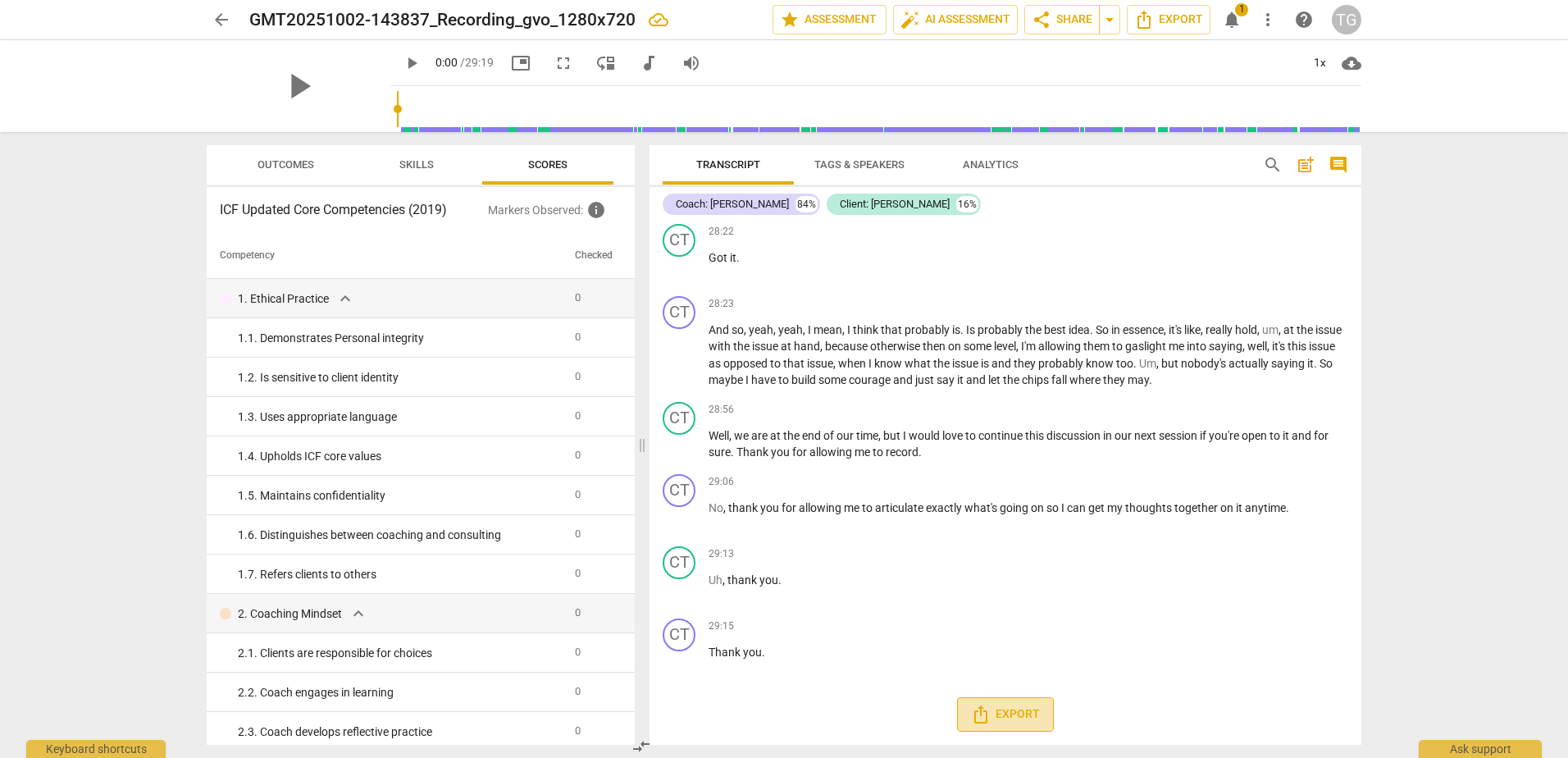
click at [995, 710] on span "Export" at bounding box center [1005, 714] width 69 height 20
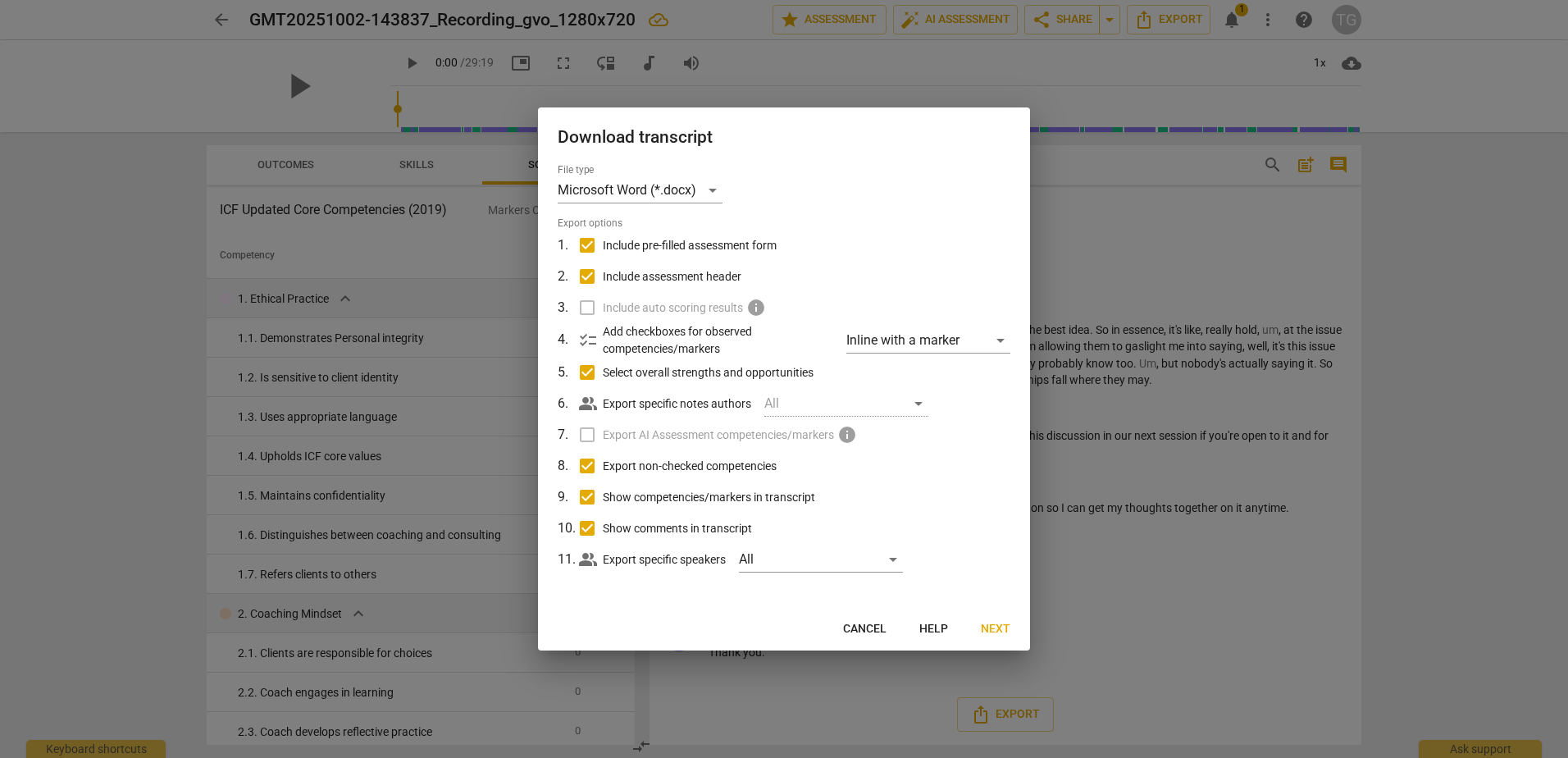
click at [991, 627] on span "Next" at bounding box center [995, 629] width 29 height 17
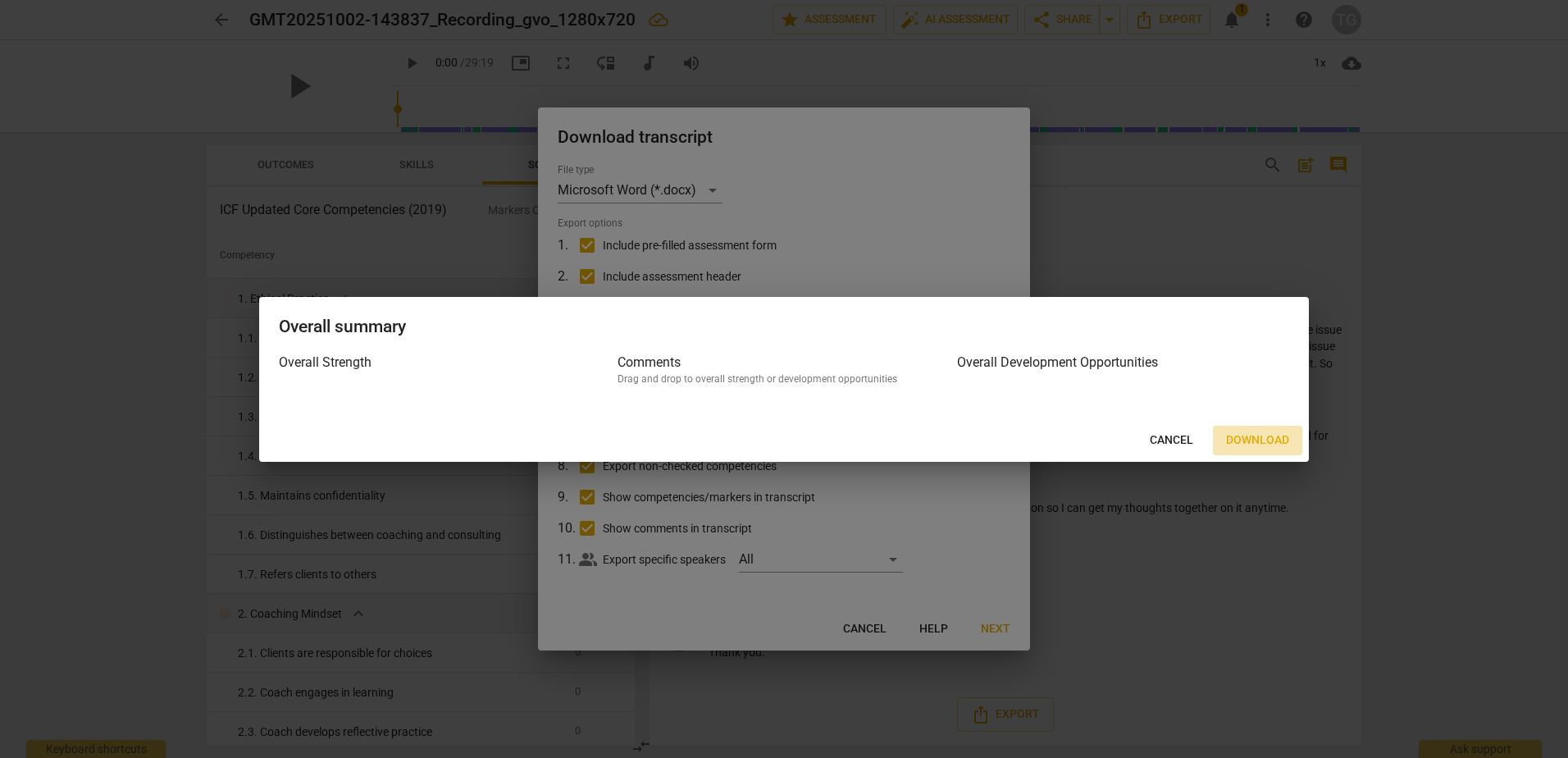
click at [1250, 428] on button "Download" at bounding box center [1257, 440] width 89 height 29
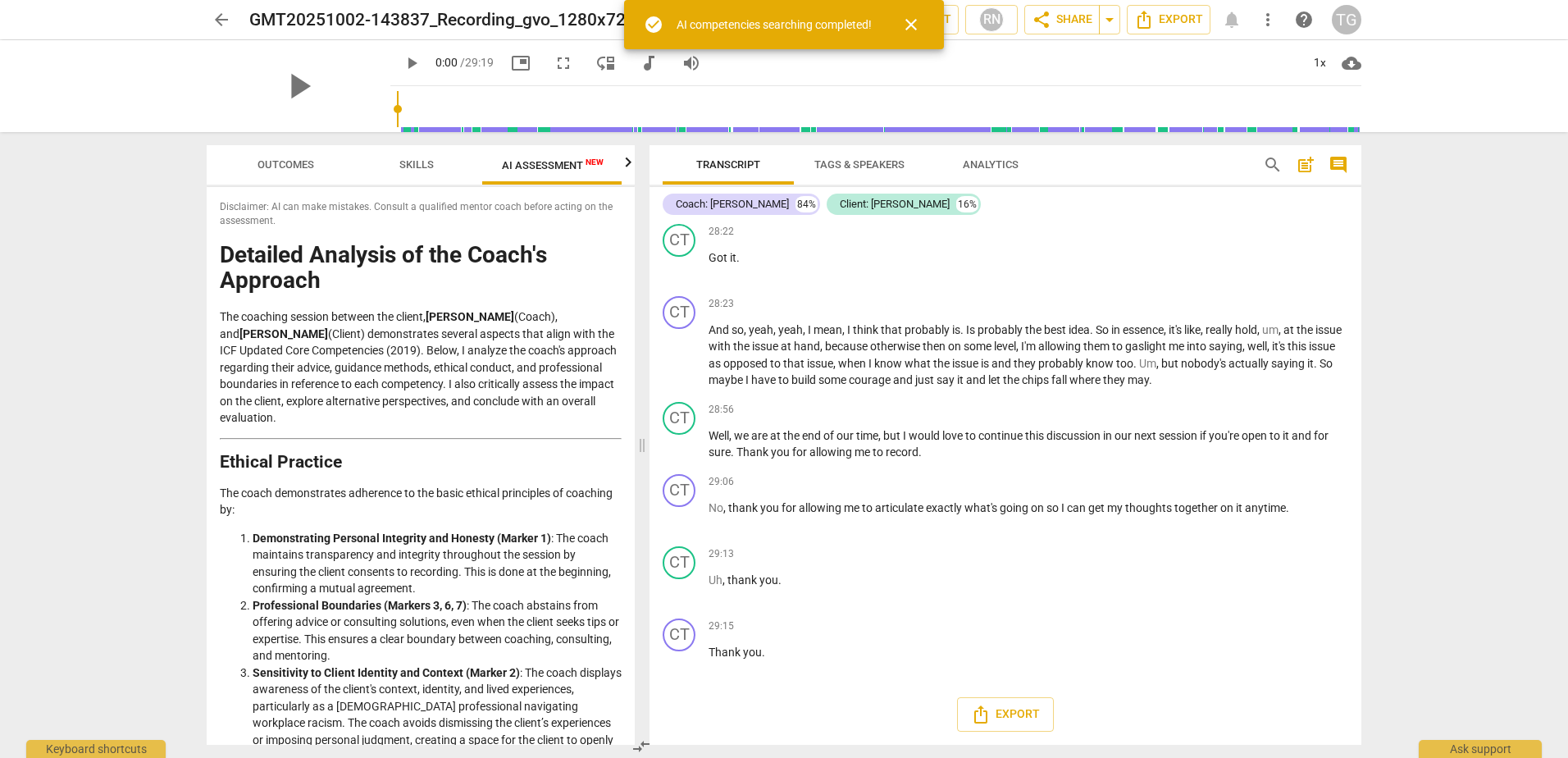
scroll to position [0, 1]
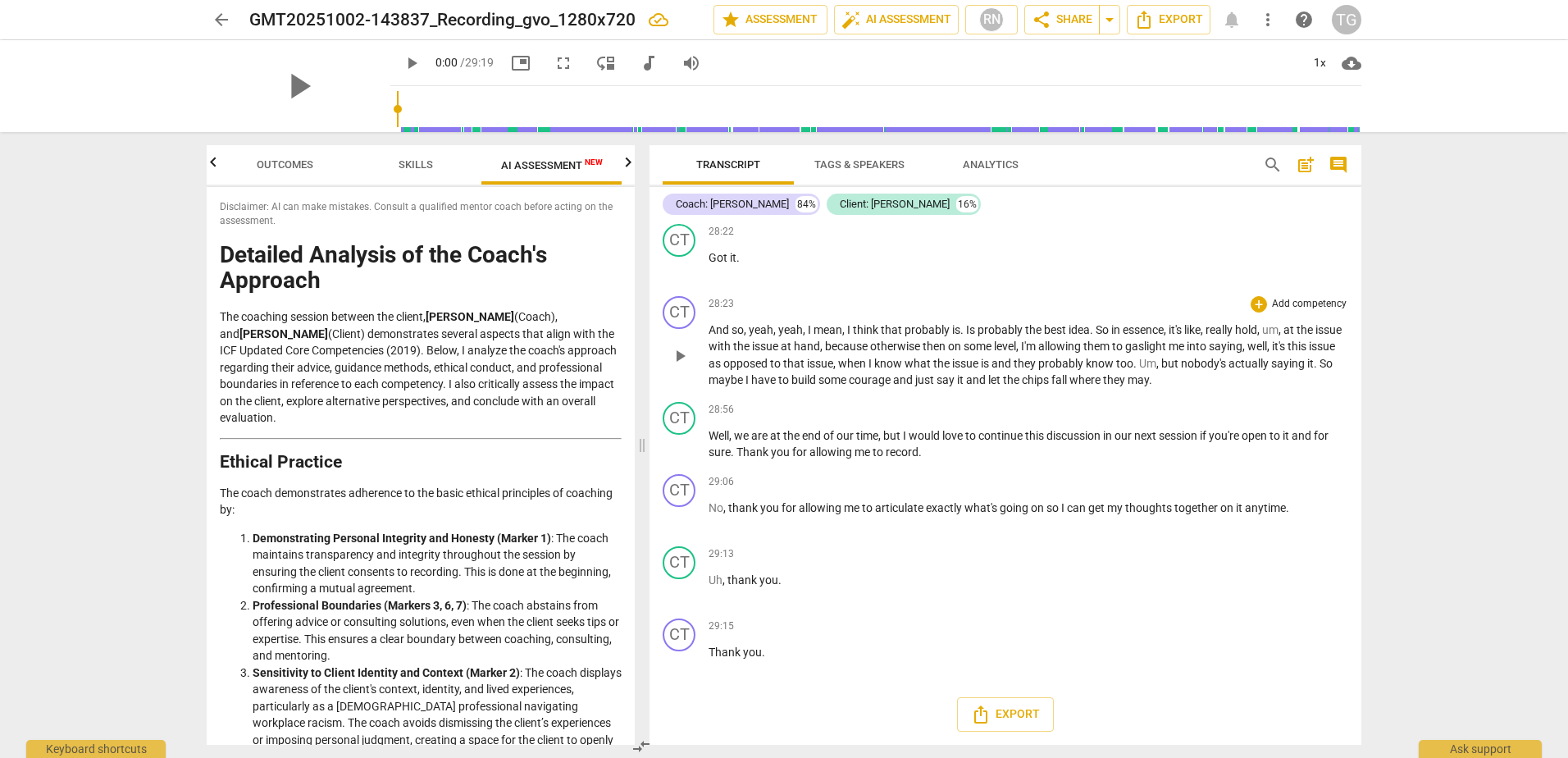
click at [908, 388] on p "And so , yeah , yeah , I mean , I think that probably is . Is probably the best…" at bounding box center [1028, 355] width 639 height 68
click at [1017, 718] on span "Export" at bounding box center [1005, 714] width 69 height 20
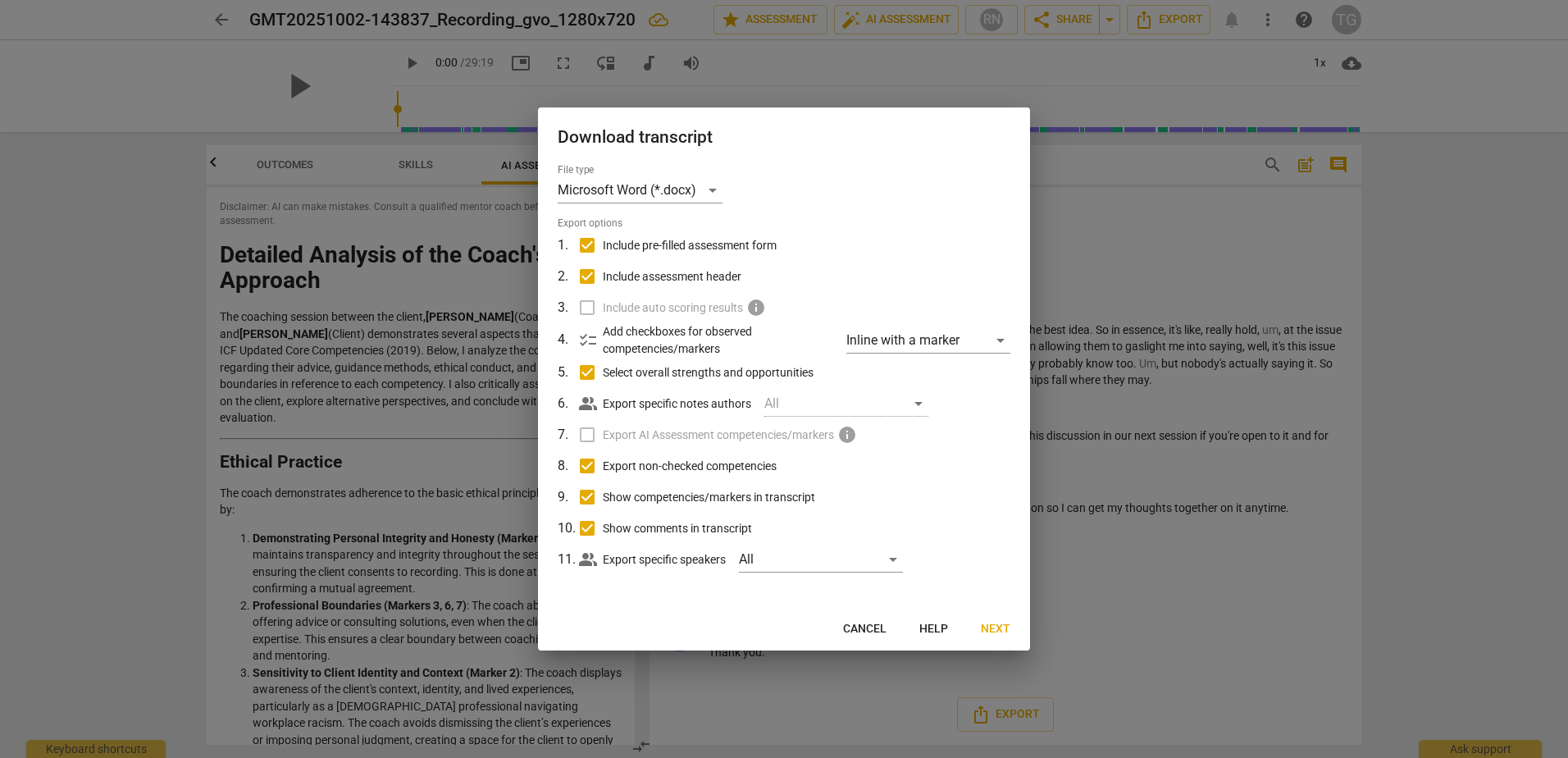
click at [1129, 619] on div at bounding box center [784, 379] width 1568 height 758
